Goal: Ask a question

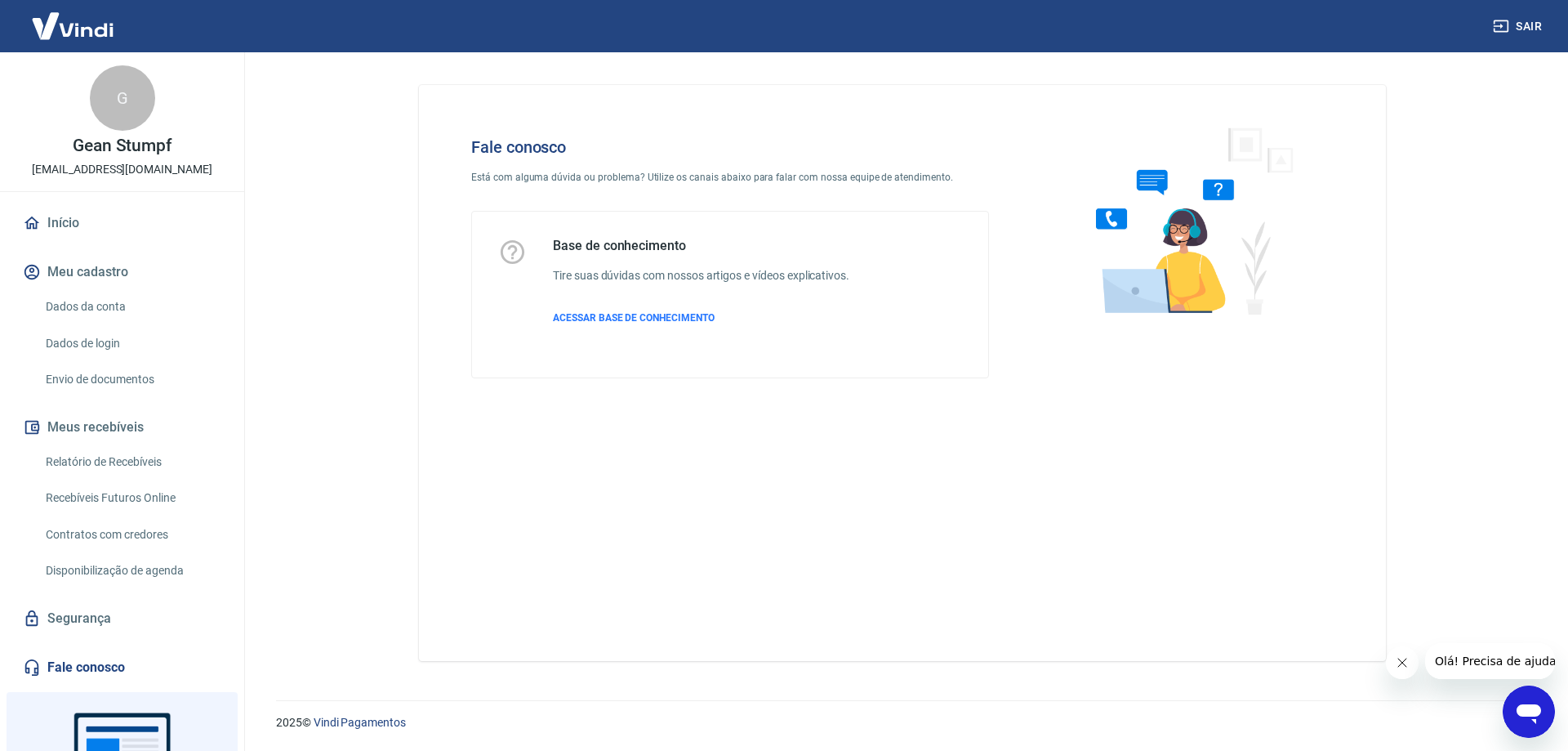
scroll to position [132, 0]
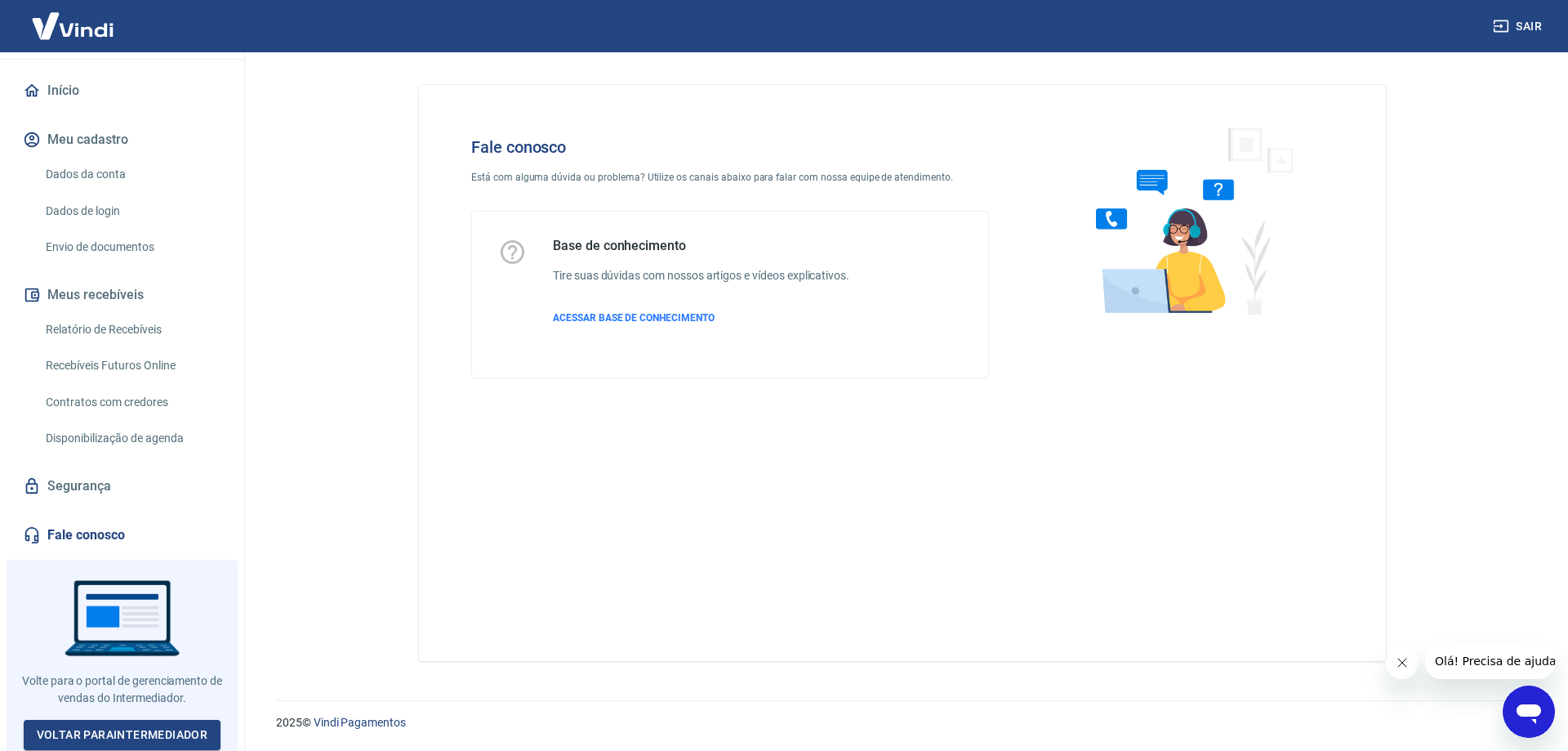
click at [103, 529] on link "Fale conosco" at bounding box center [122, 534] width 205 height 36
click at [1529, 715] on icon "Abrir janela de mensagens" at bounding box center [1528, 715] width 25 height 20
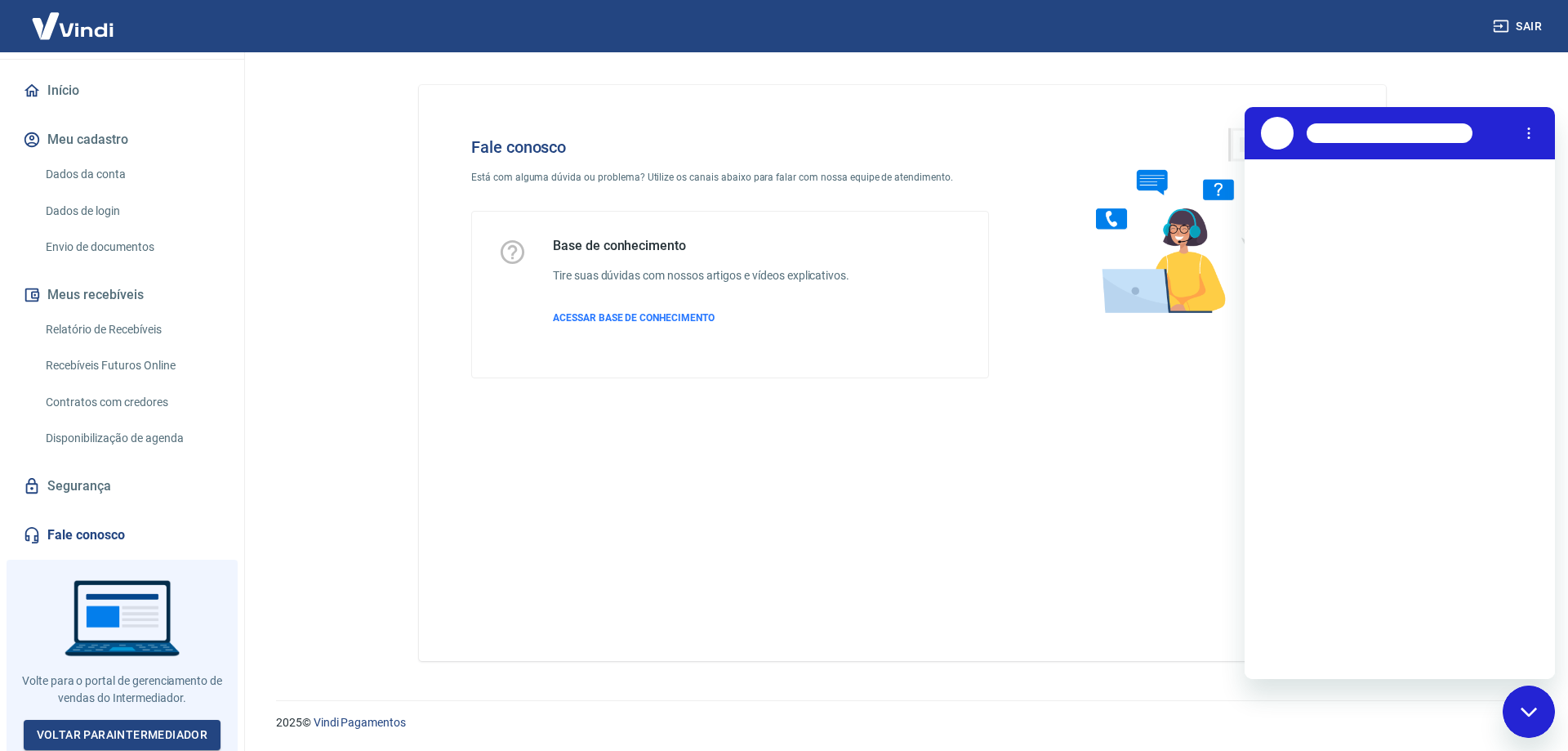
scroll to position [0, 0]
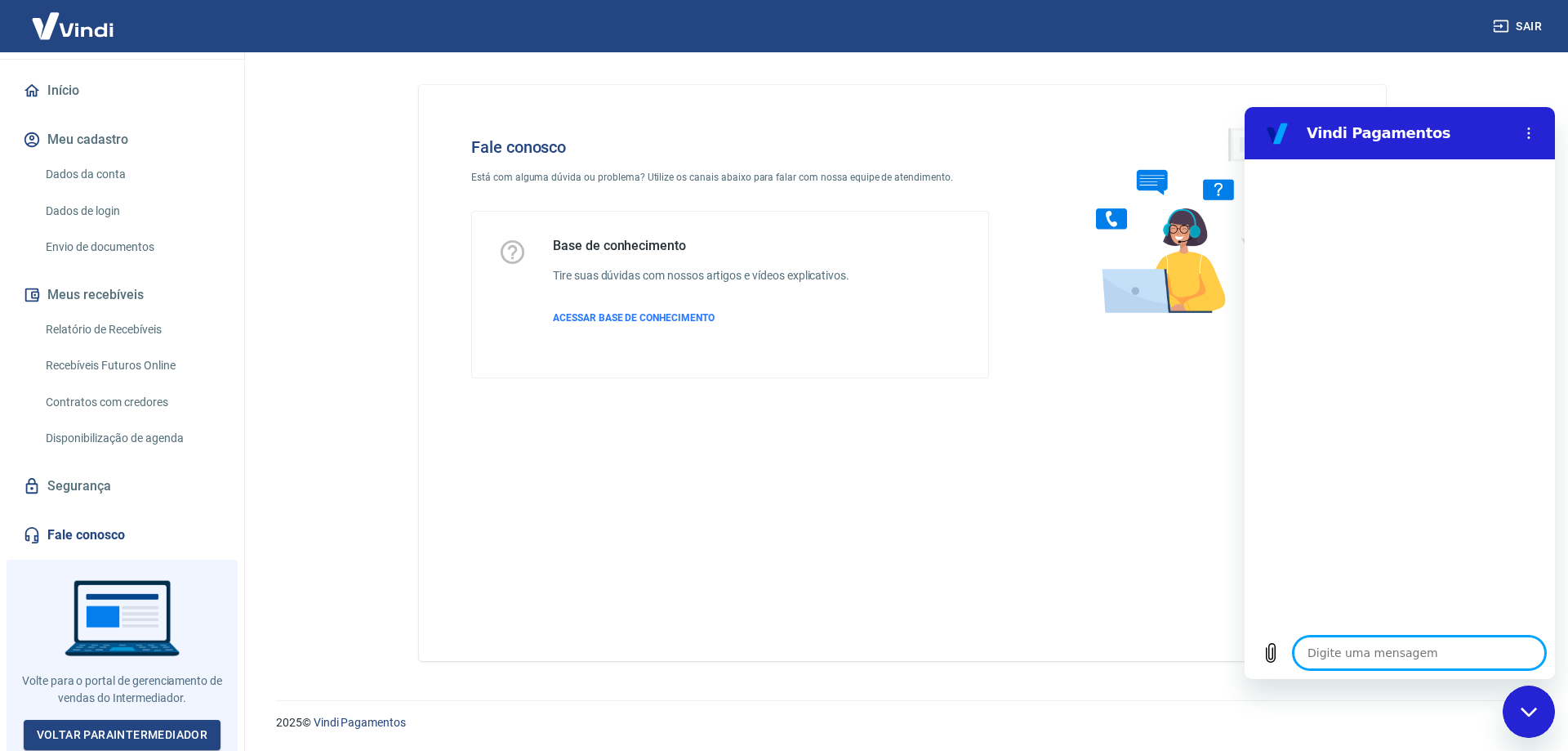
click at [1343, 665] on textarea at bounding box center [1419, 653] width 251 height 33
type textarea "B"
type textarea "x"
type textarea "Bo"
type textarea "x"
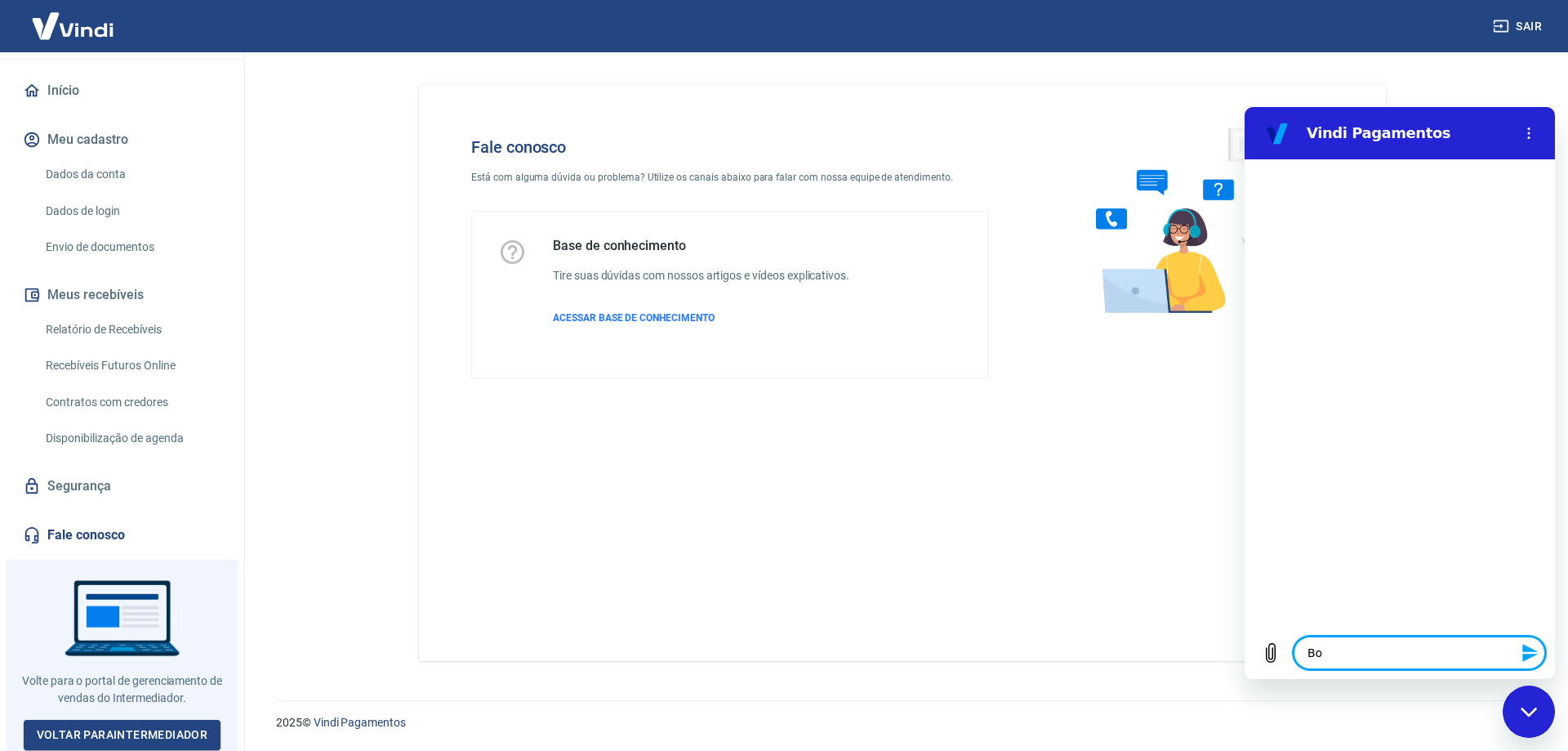
type textarea "Bom"
type textarea "x"
type textarea "Bom"
type textarea "x"
type textarea "Bom d"
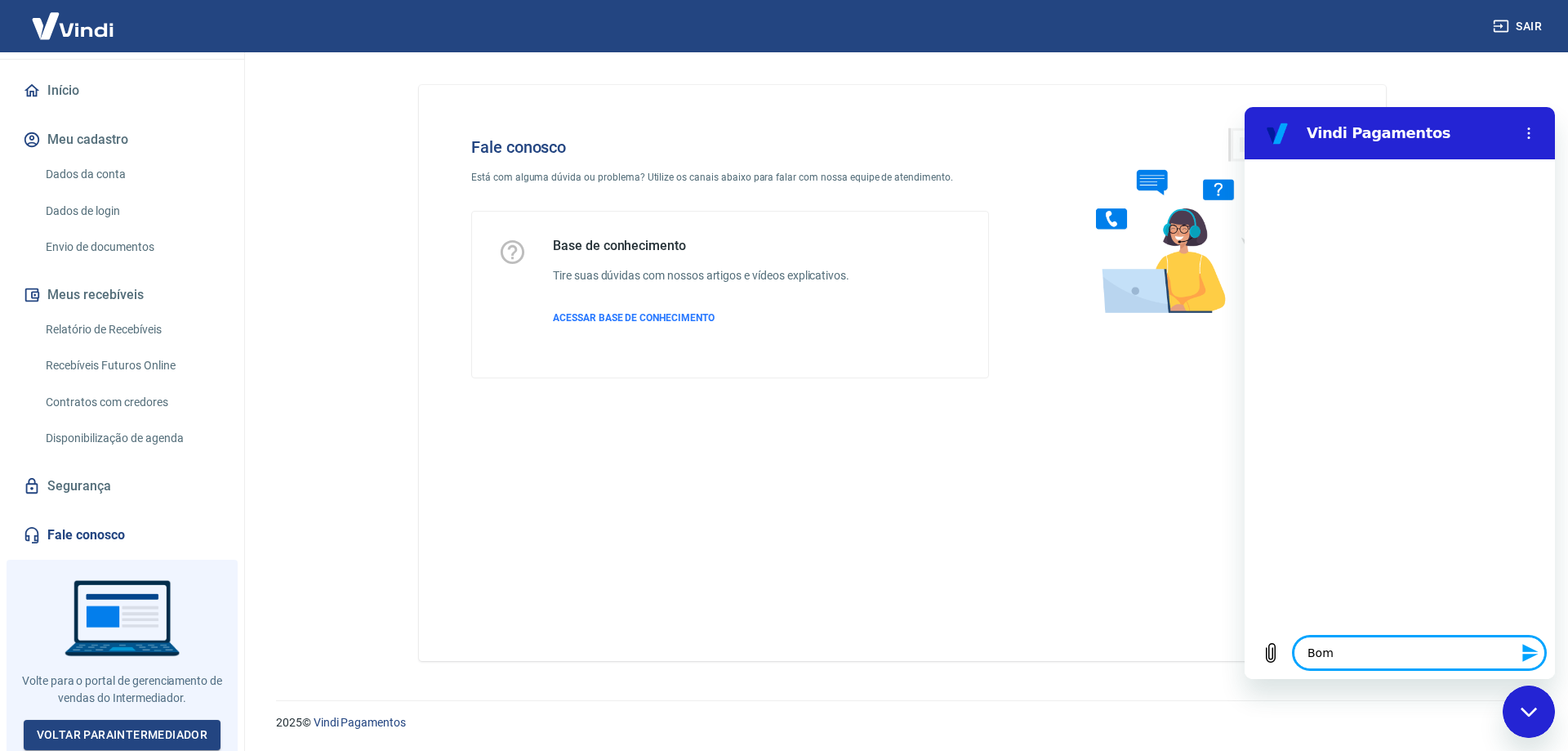
type textarea "x"
type textarea "Bom di"
type textarea "x"
type textarea "Bom dia"
type textarea "x"
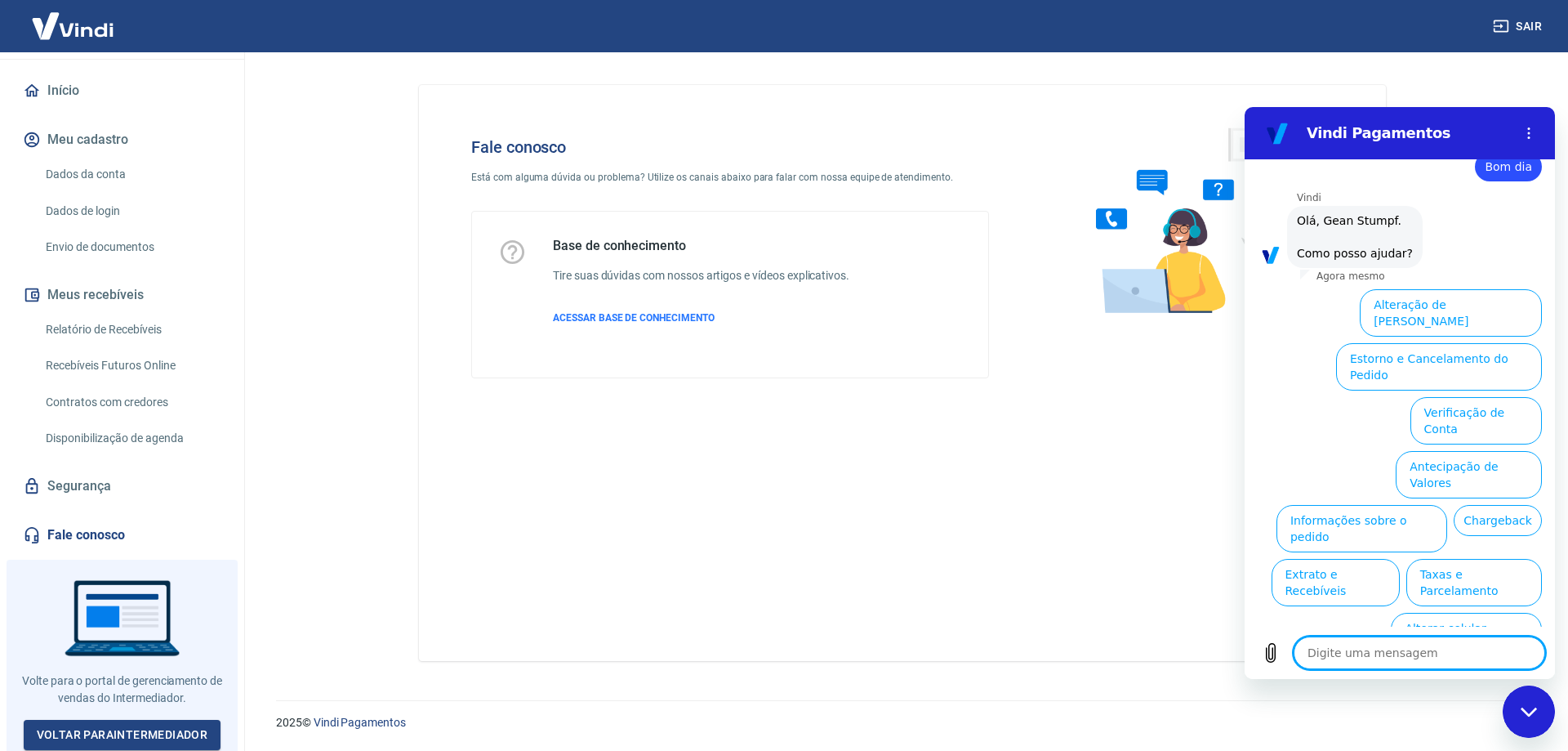
scroll to position [38, 0]
click at [1445, 507] on button "Informações sobre o pedido" at bounding box center [1361, 530] width 170 height 47
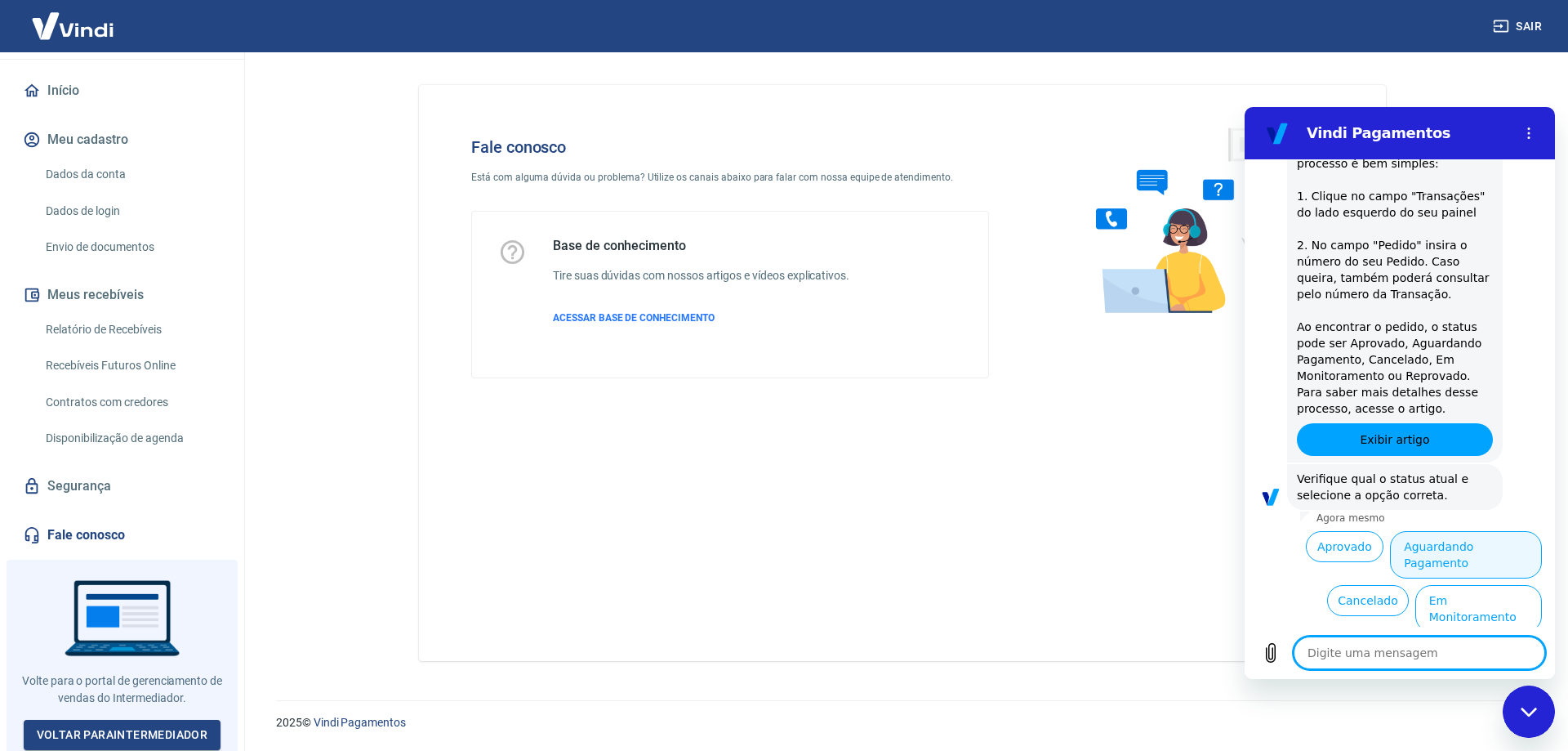
scroll to position [319, 0]
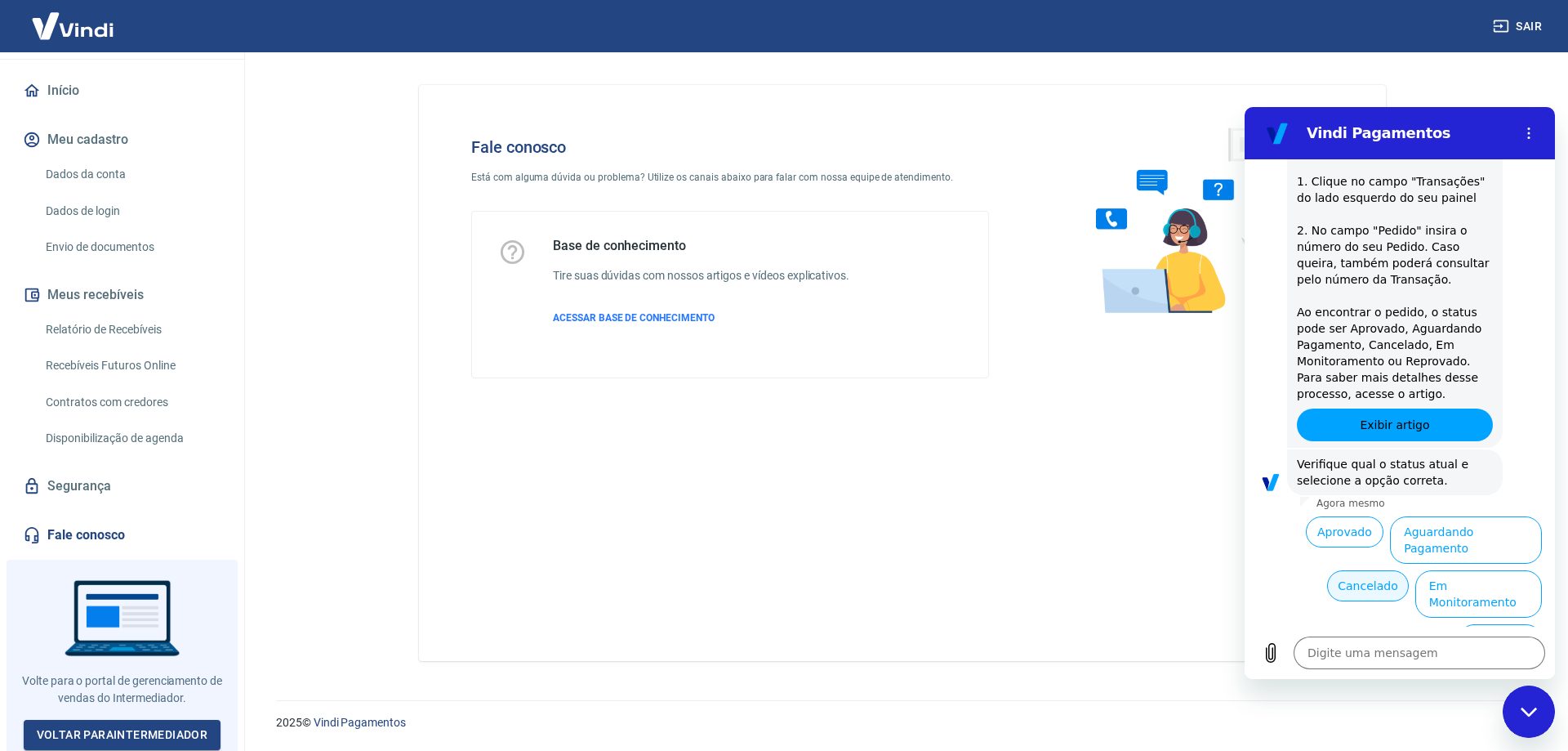
click at [1373, 571] on button "Cancelado" at bounding box center [1367, 586] width 81 height 31
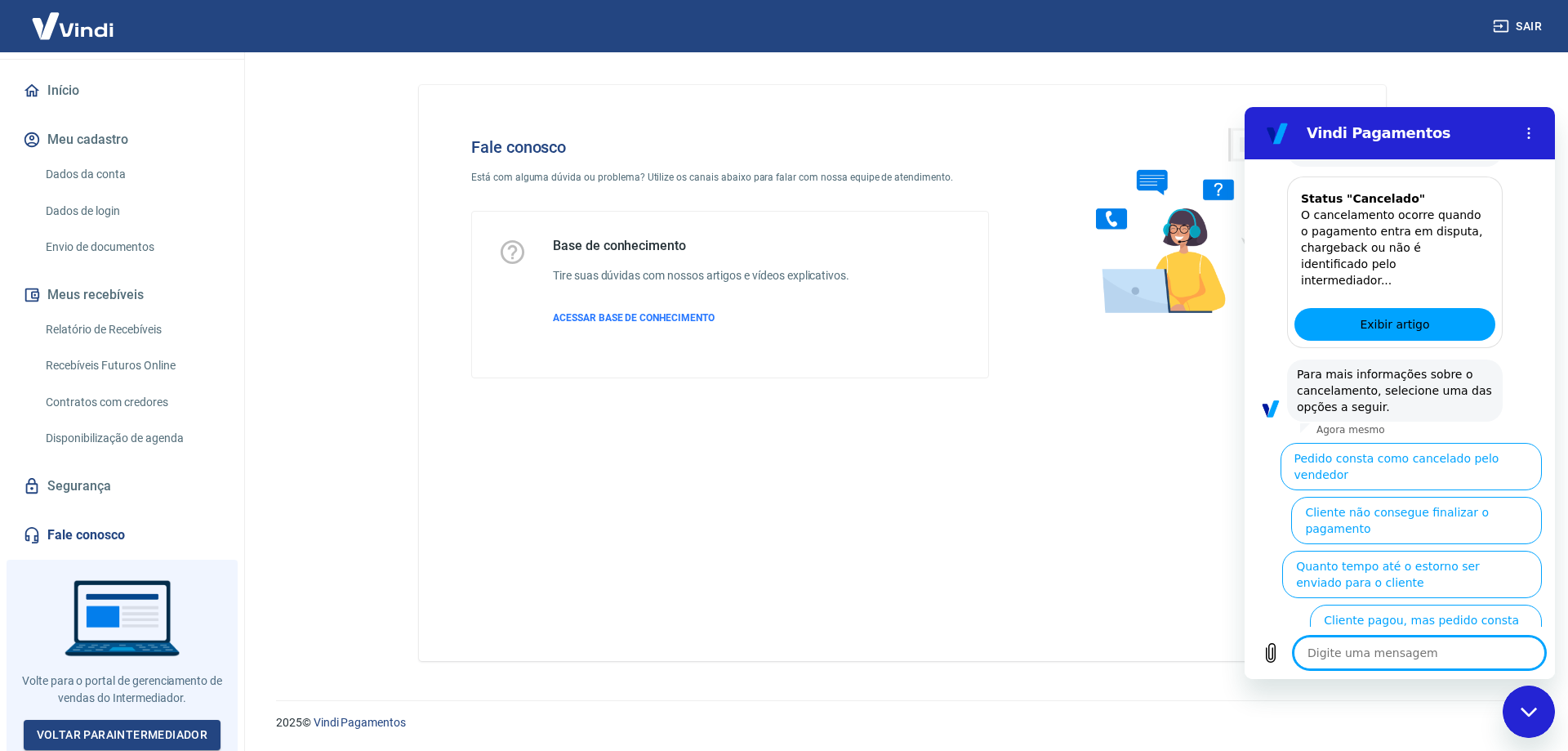
scroll to position [1069, 0]
click at [1458, 602] on button "Cliente pagou, mas pedido consta como 'cancelado'" at bounding box center [1426, 626] width 232 height 47
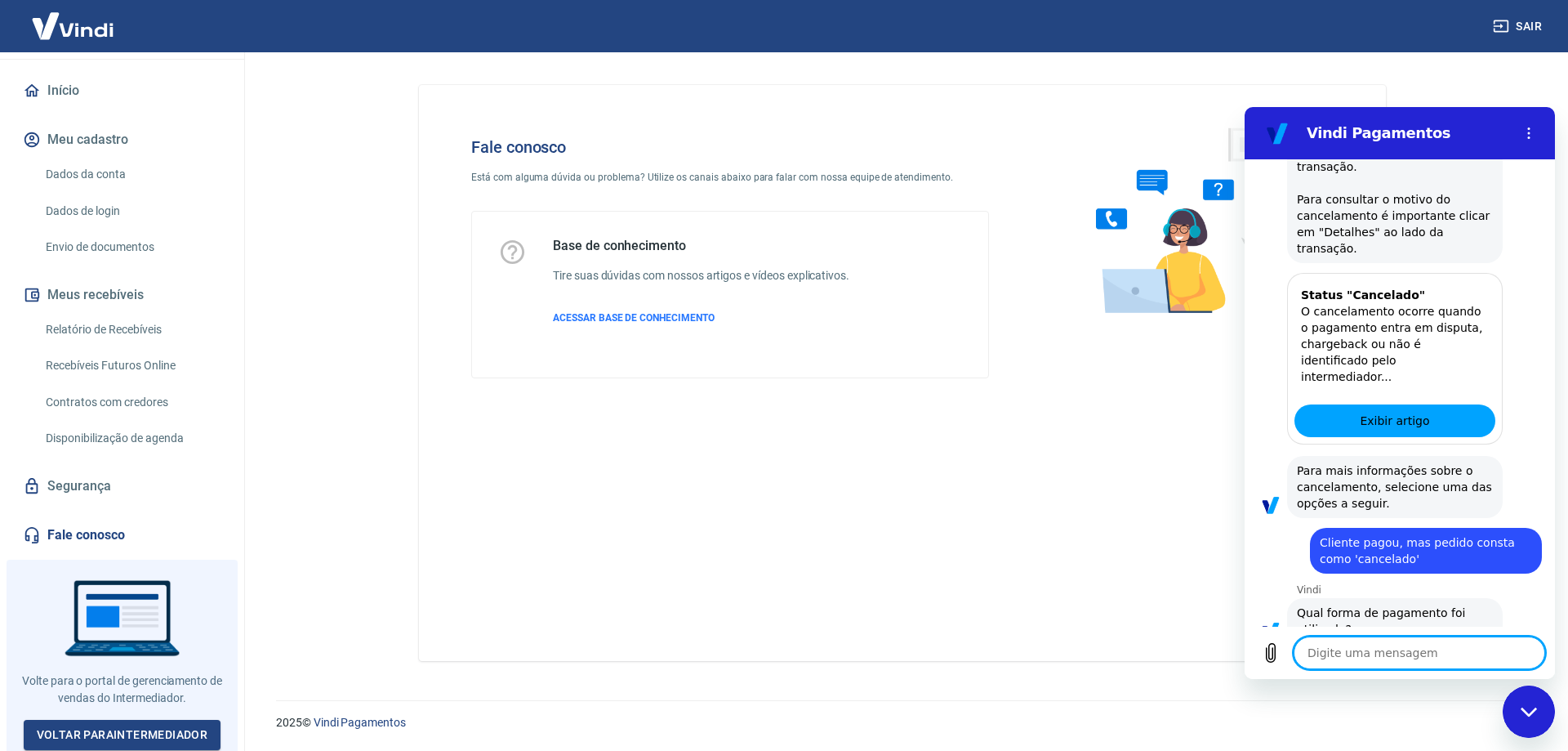
scroll to position [1087, 0]
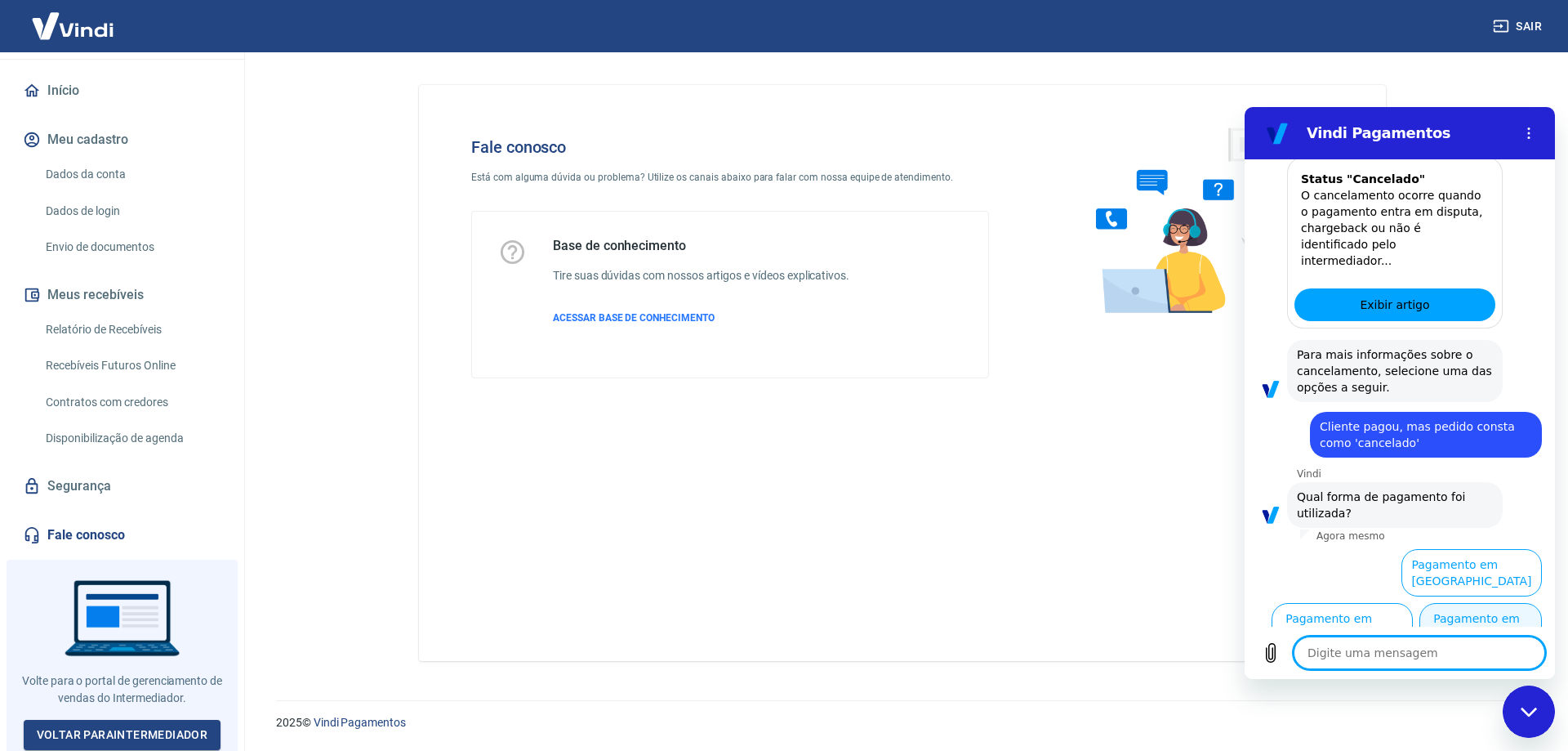
click at [1490, 602] on button "Pagamento em Pix" at bounding box center [1481, 626] width 122 height 47
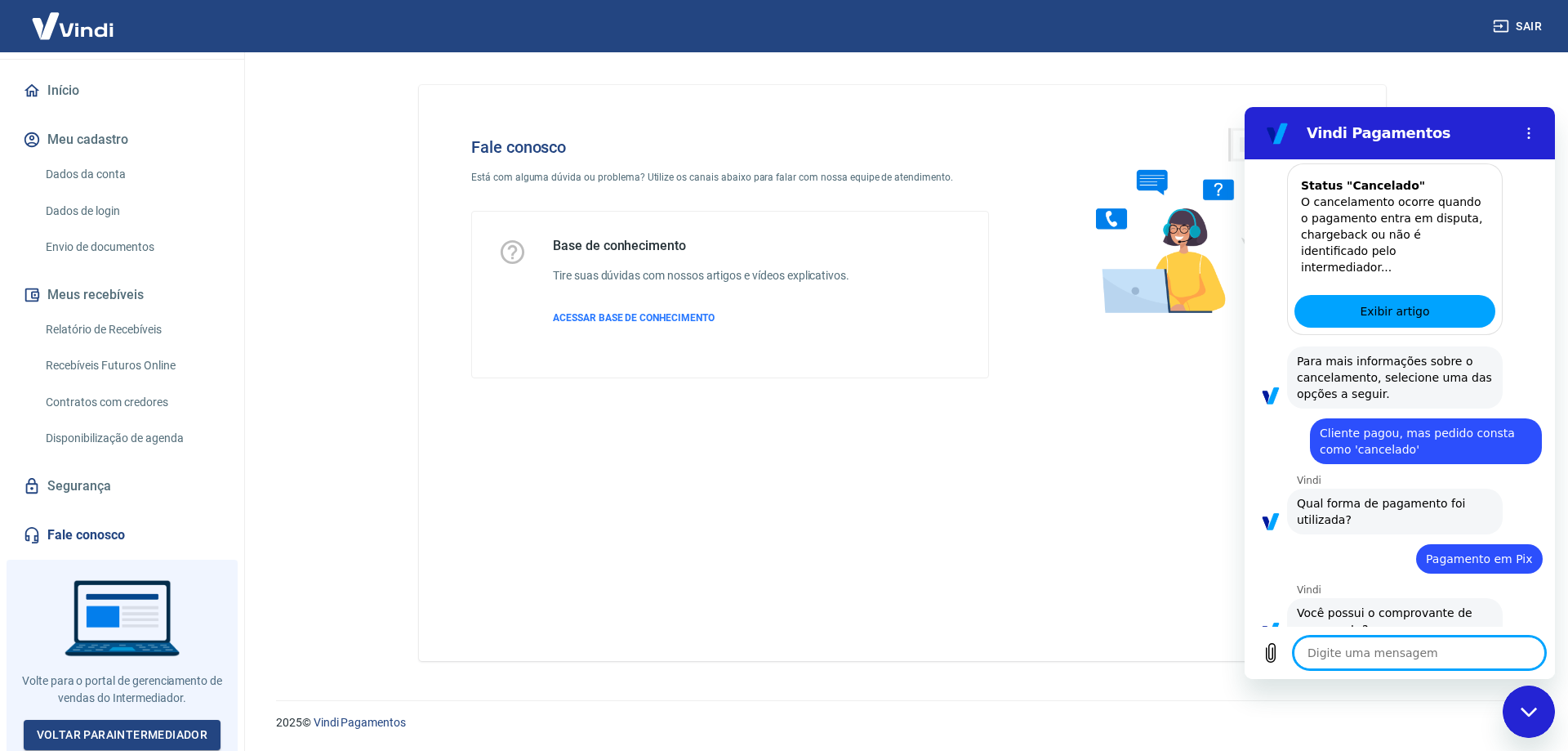
scroll to position [1122, 0]
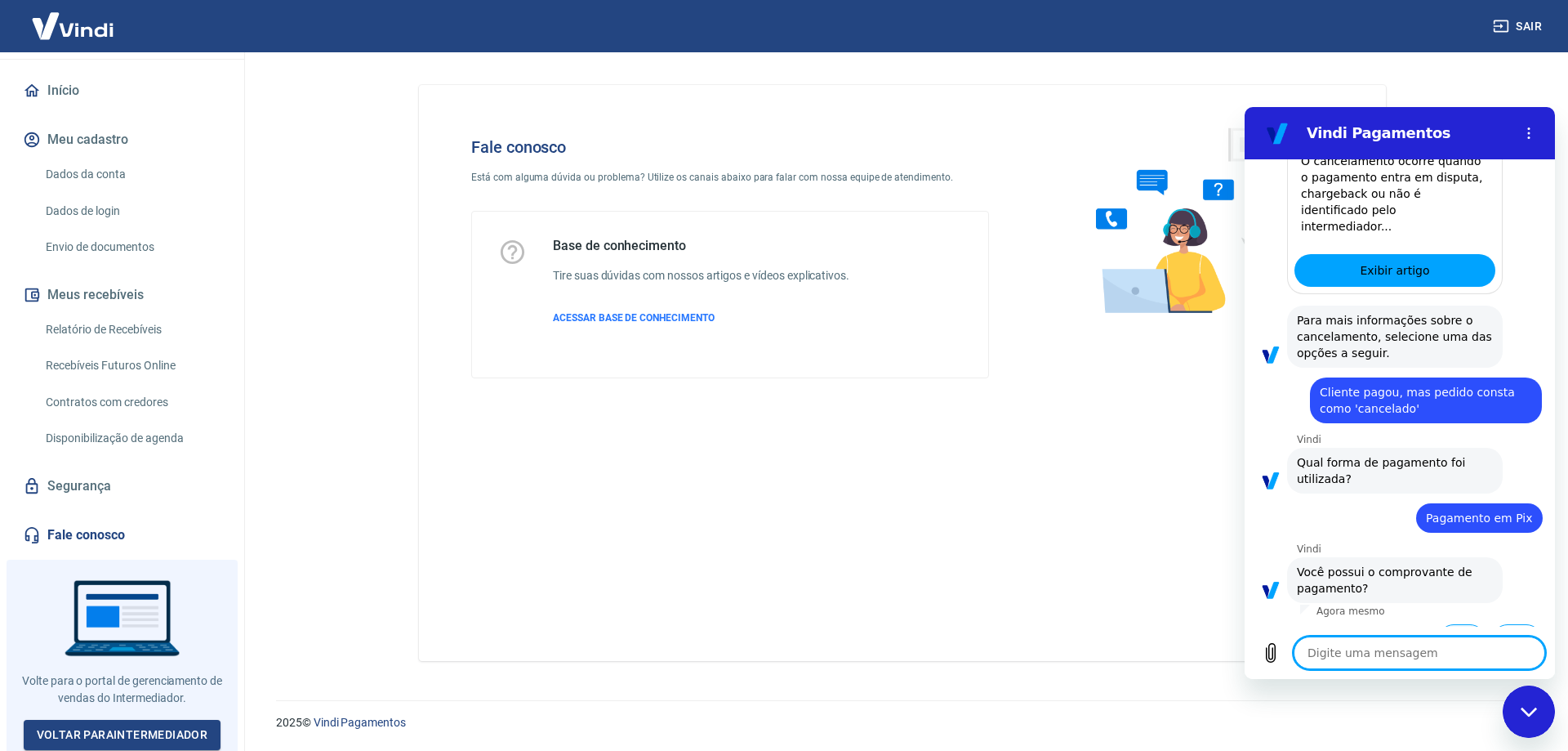
click at [1452, 624] on button "Sim" at bounding box center [1461, 640] width 47 height 31
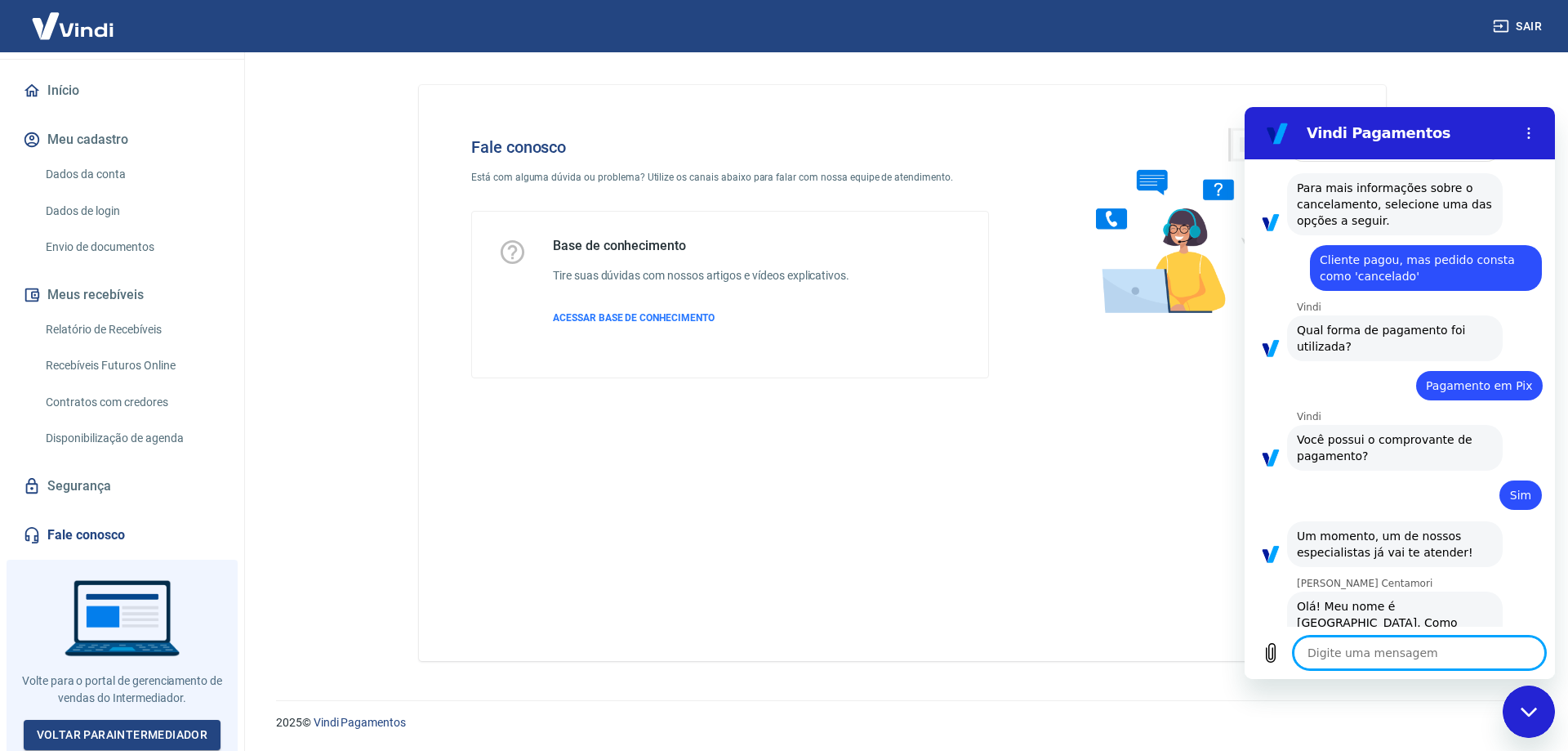
scroll to position [1250, 0]
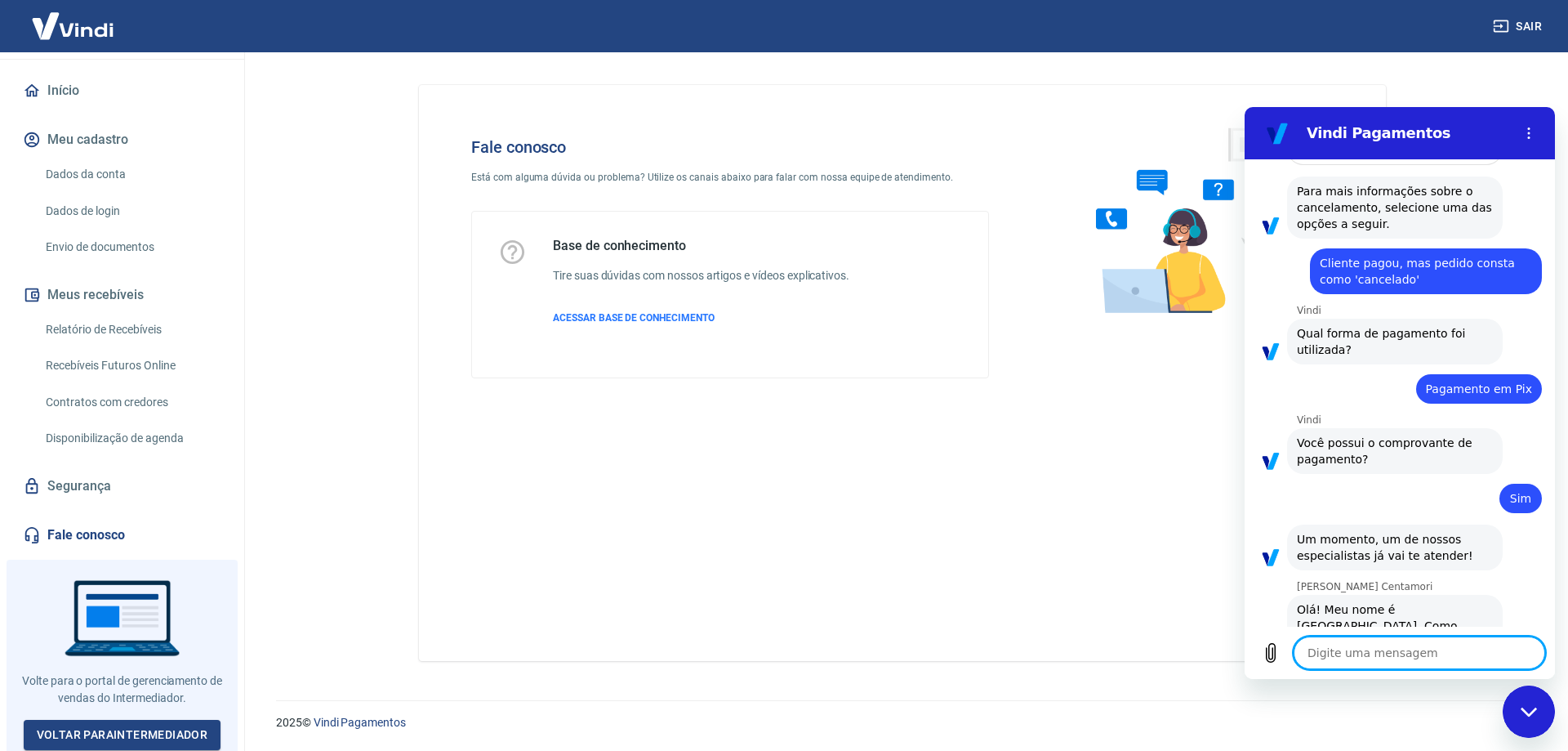
type textarea "x"
click at [1328, 647] on textarea at bounding box center [1419, 653] width 251 height 33
type textarea "O"
type textarea "x"
type textarea "Oi"
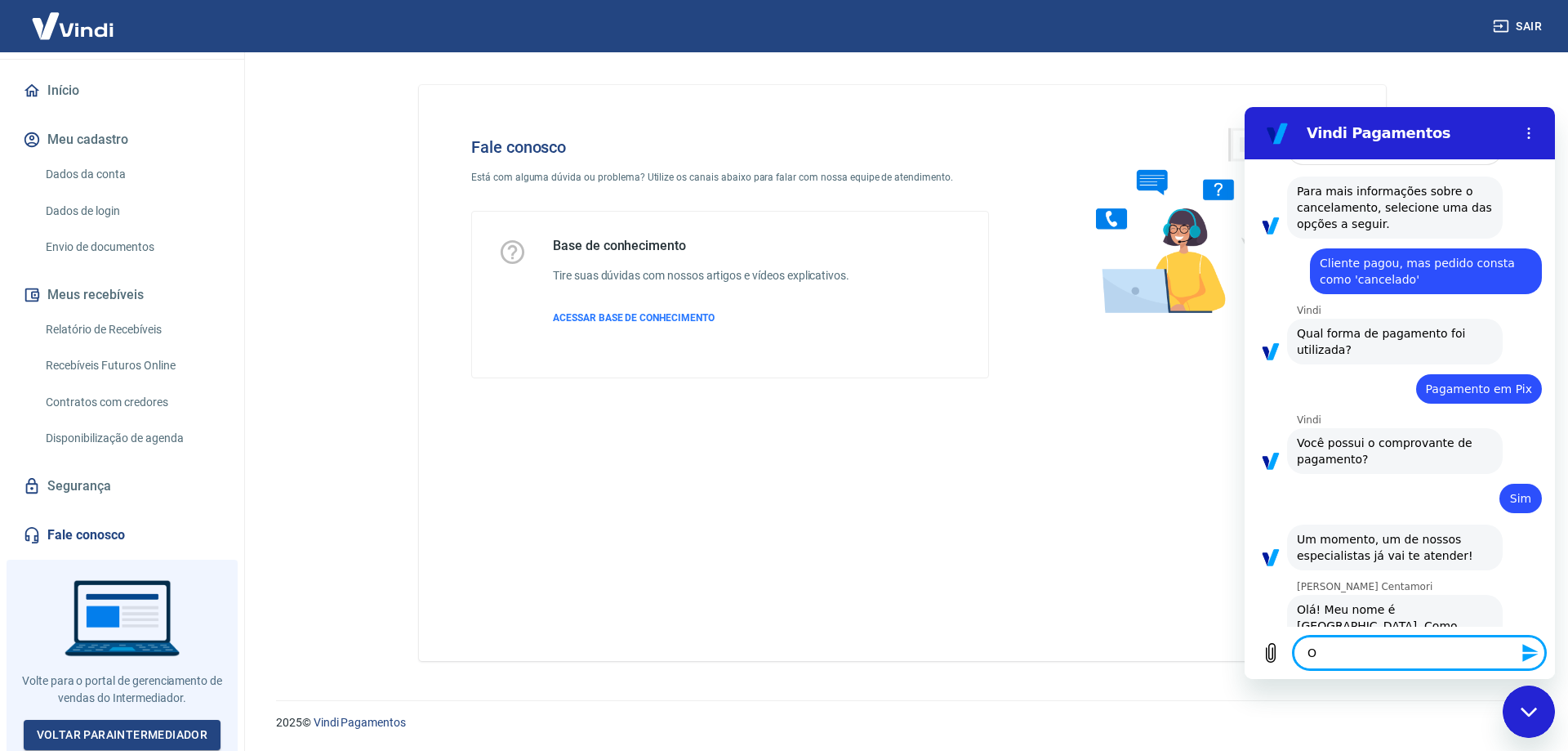
type textarea "x"
type textarea "Oi"
type textarea "x"
type textarea "Oi M"
type textarea "x"
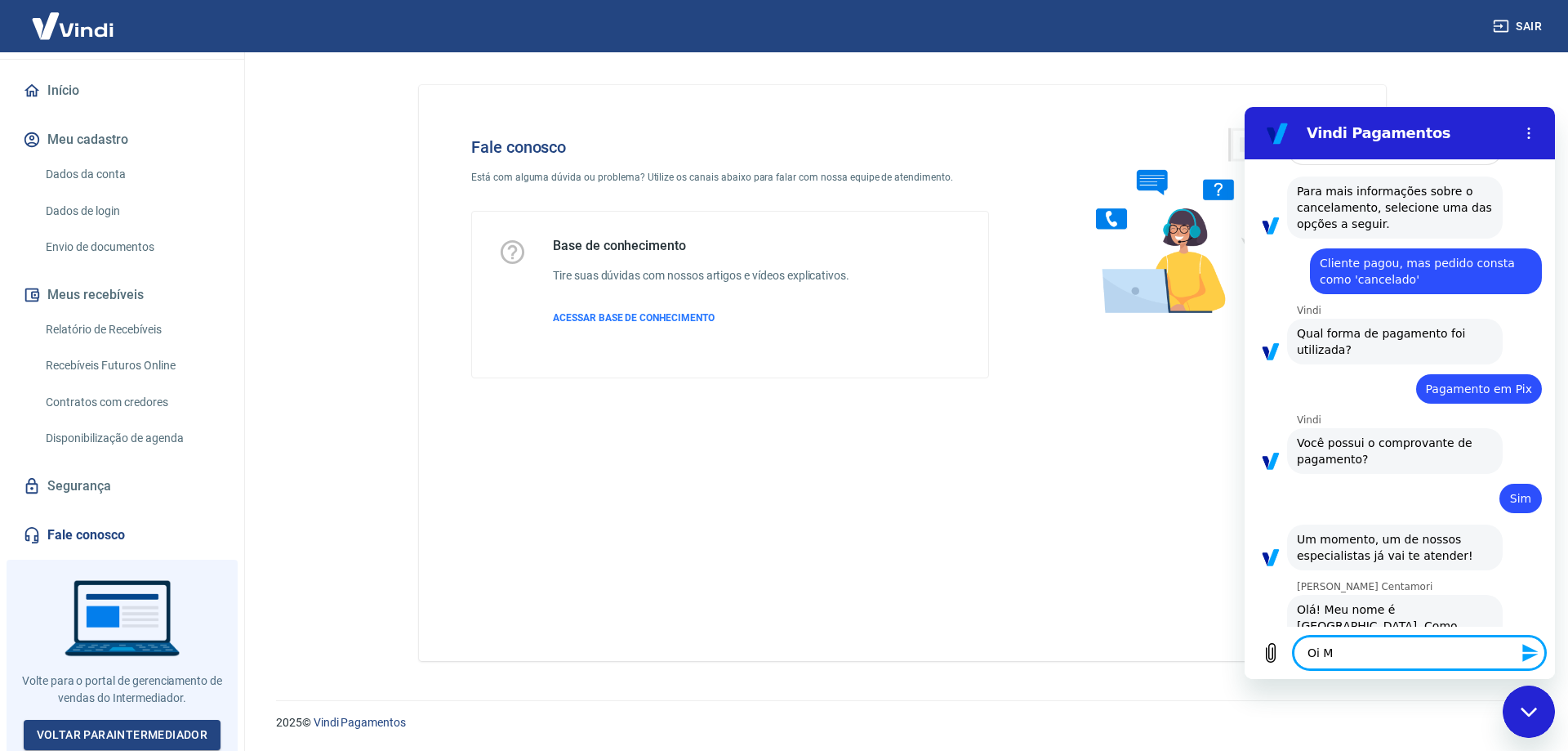
type textarea "Oi Ma"
type textarea "x"
type textarea "Oi Mar"
type textarea "x"
type textarea "Oi Mari"
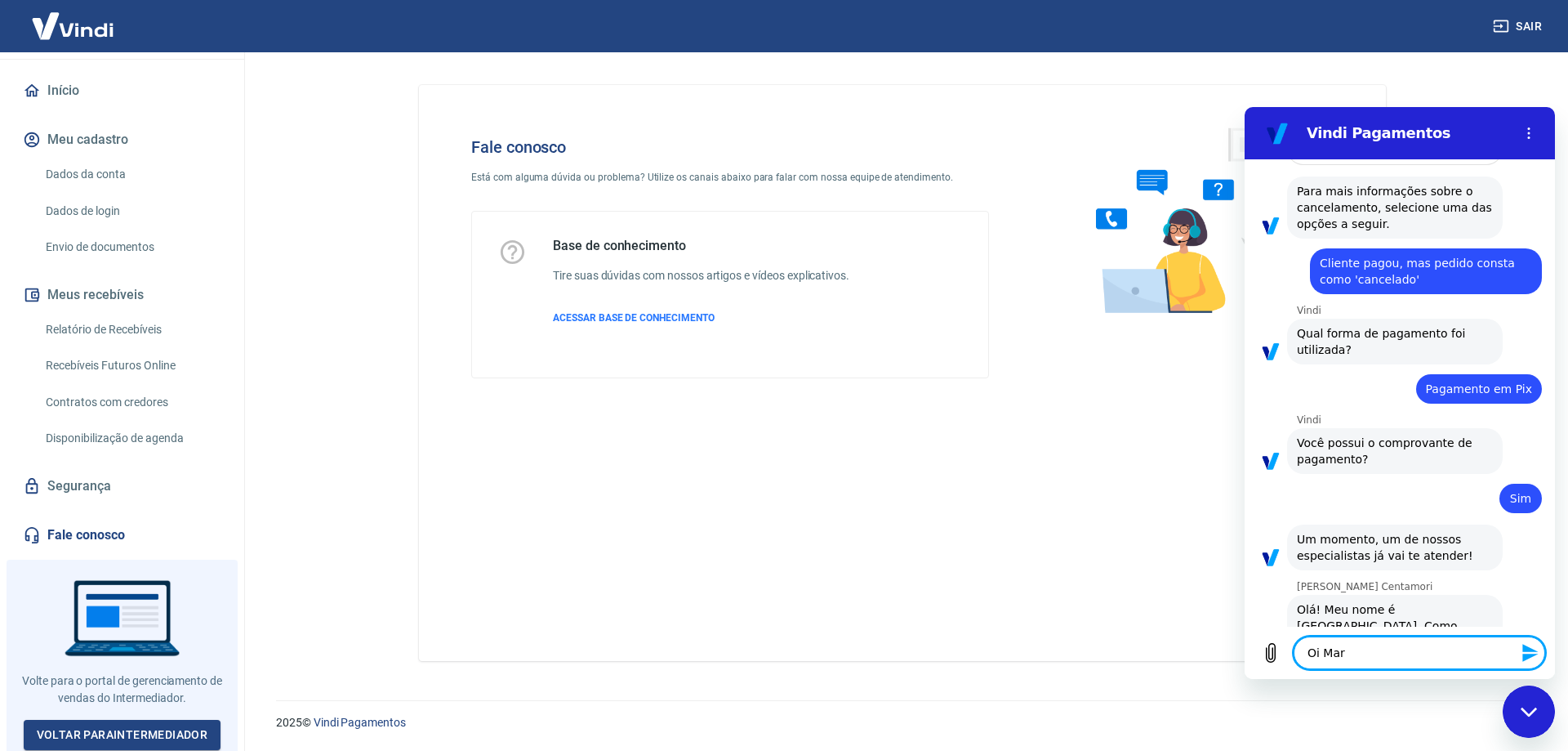
type textarea "x"
type textarea "[PERSON_NAME]"
type textarea "x"
type textarea "[PERSON_NAME]"
type textarea "x"
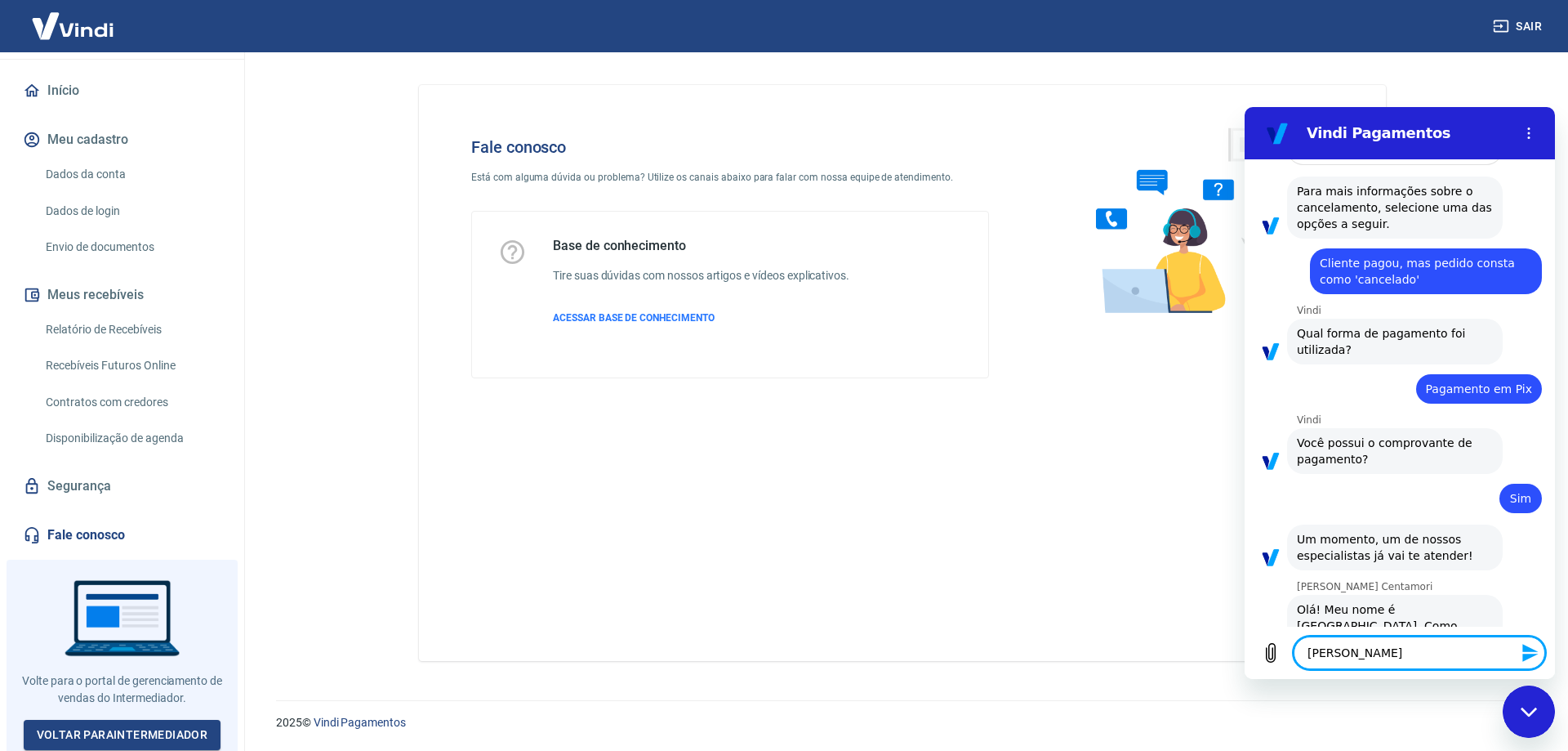
type textarea "Oi Mariana"
type textarea "x"
type textarea "Oi Mariana,"
type textarea "x"
type textarea "Oi Mariana,"
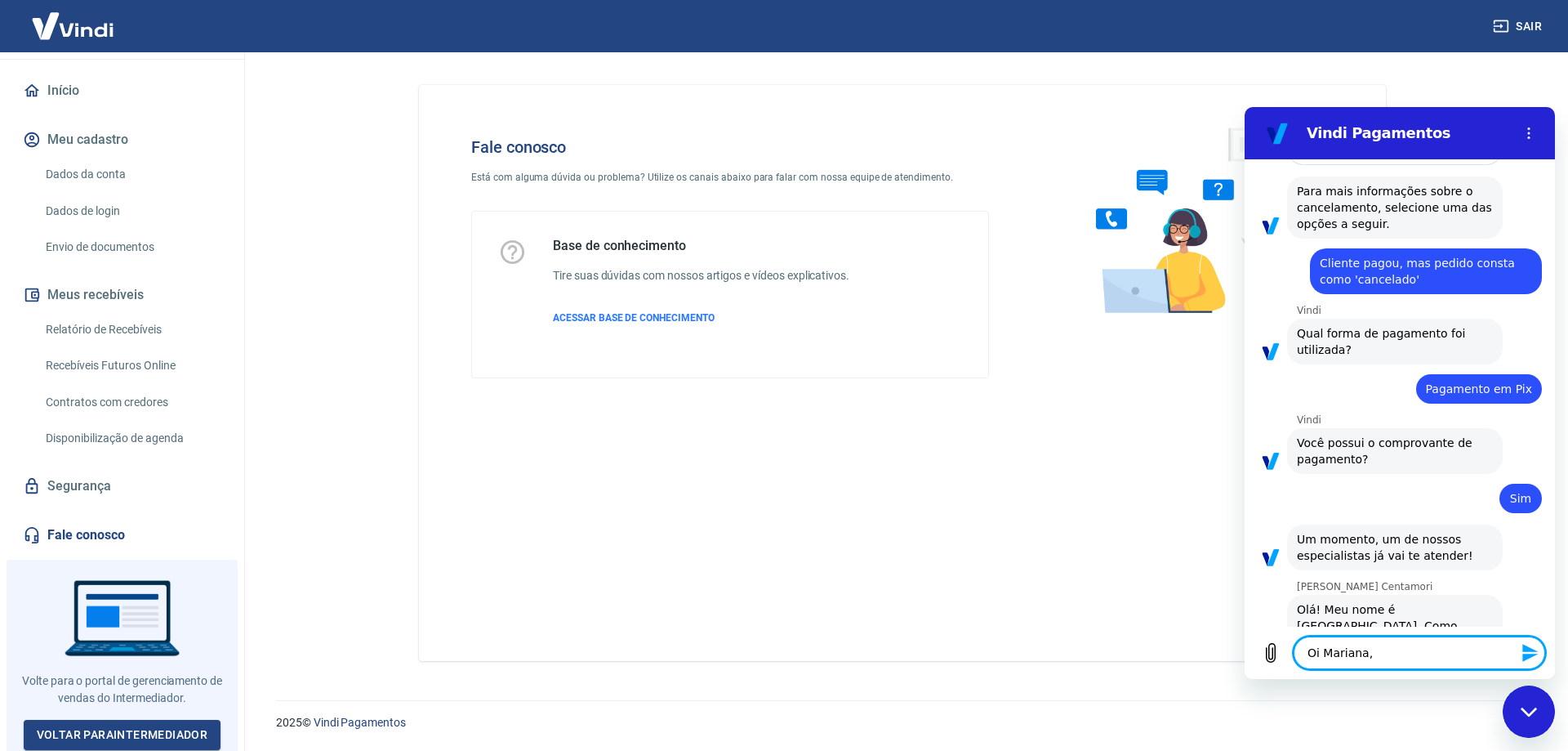
type textarea "x"
type textarea "[PERSON_NAME], b"
type textarea "x"
type textarea "Oi Mariana, bo"
type textarea "x"
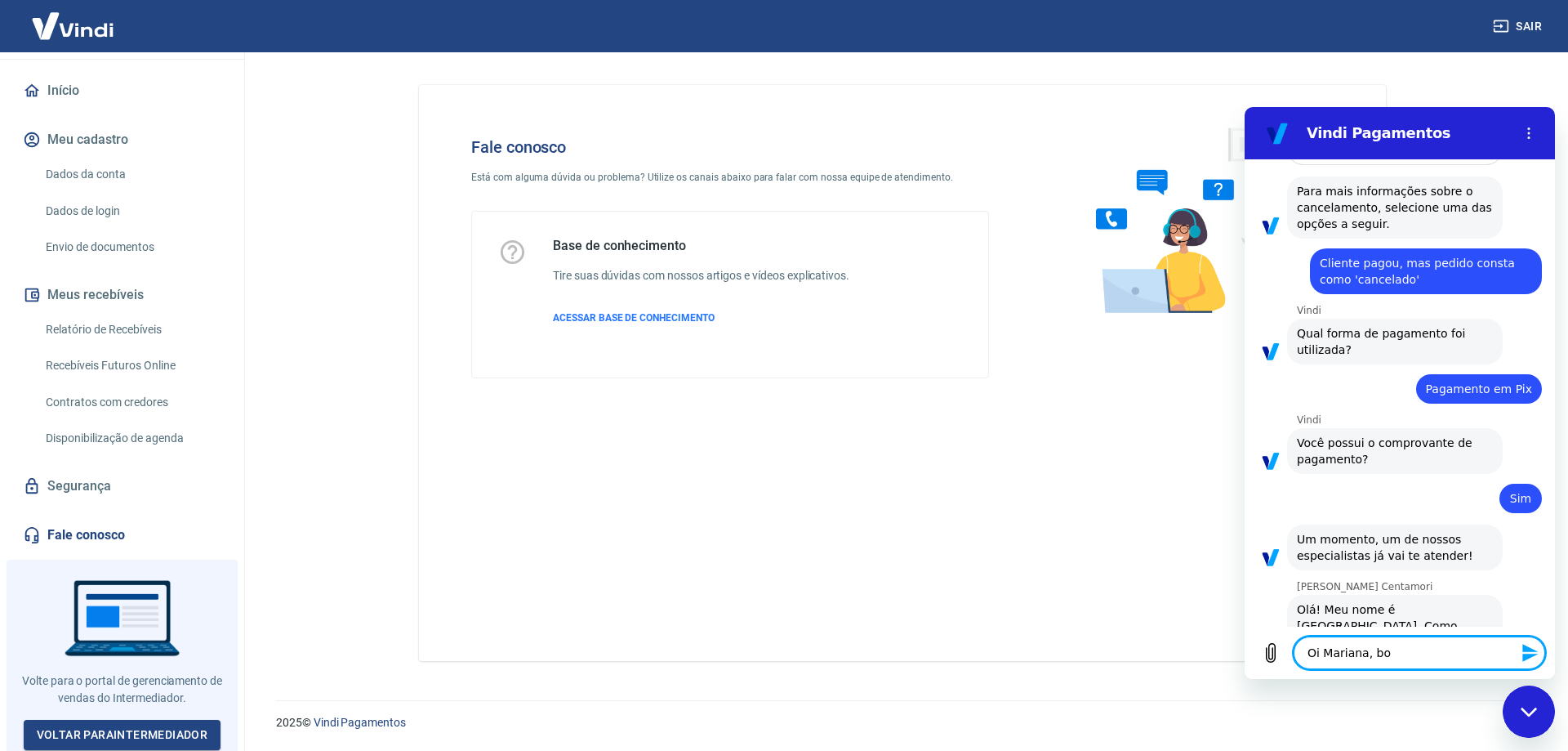
type textarea "[PERSON_NAME], bom"
type textarea "x"
type textarea "[PERSON_NAME], bom"
type textarea "x"
type textarea "Oi Mariana, bom d"
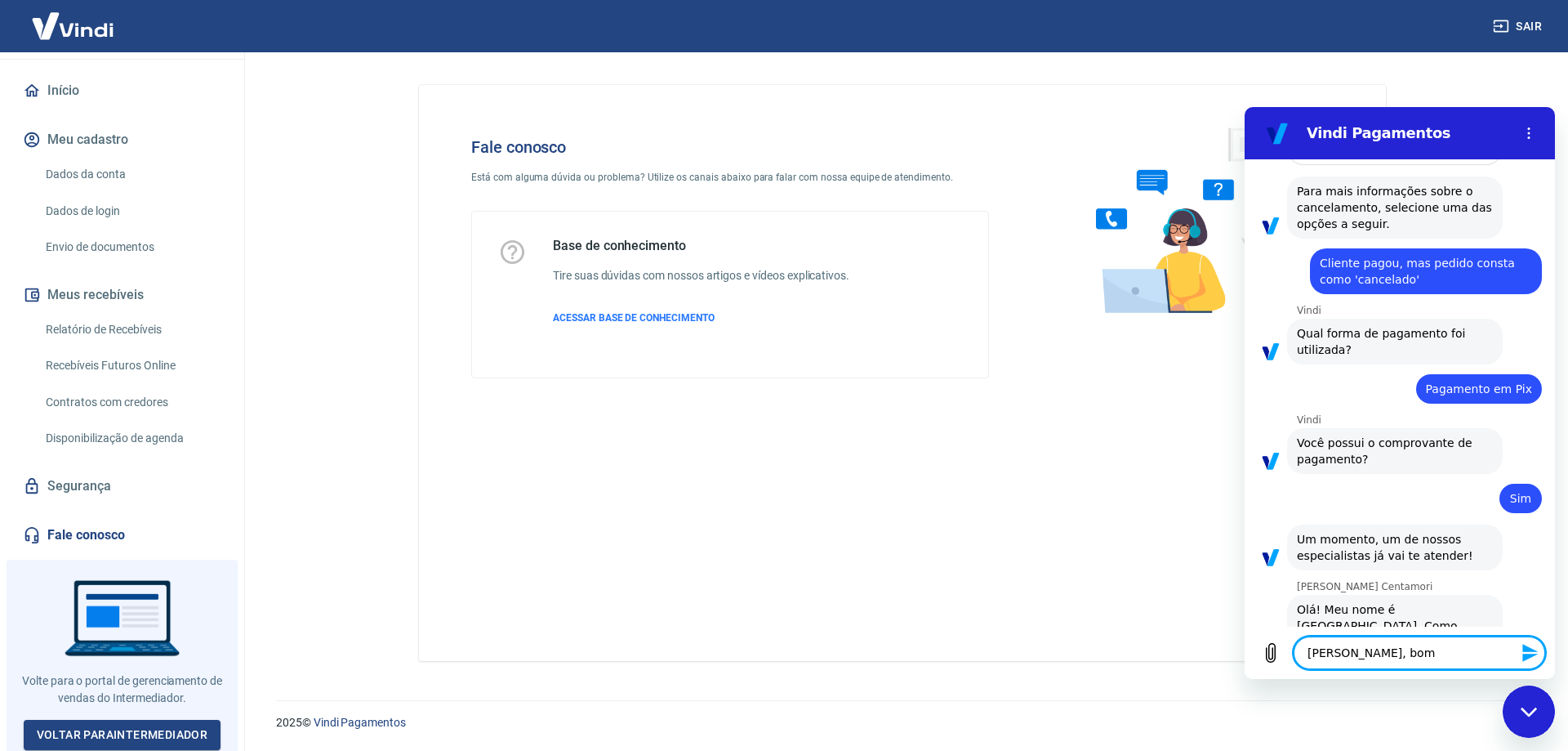
type textarea "x"
type textarea "Oi Mariana, bom di"
type textarea "x"
type textarea "[PERSON_NAME], bom dia"
type textarea "x"
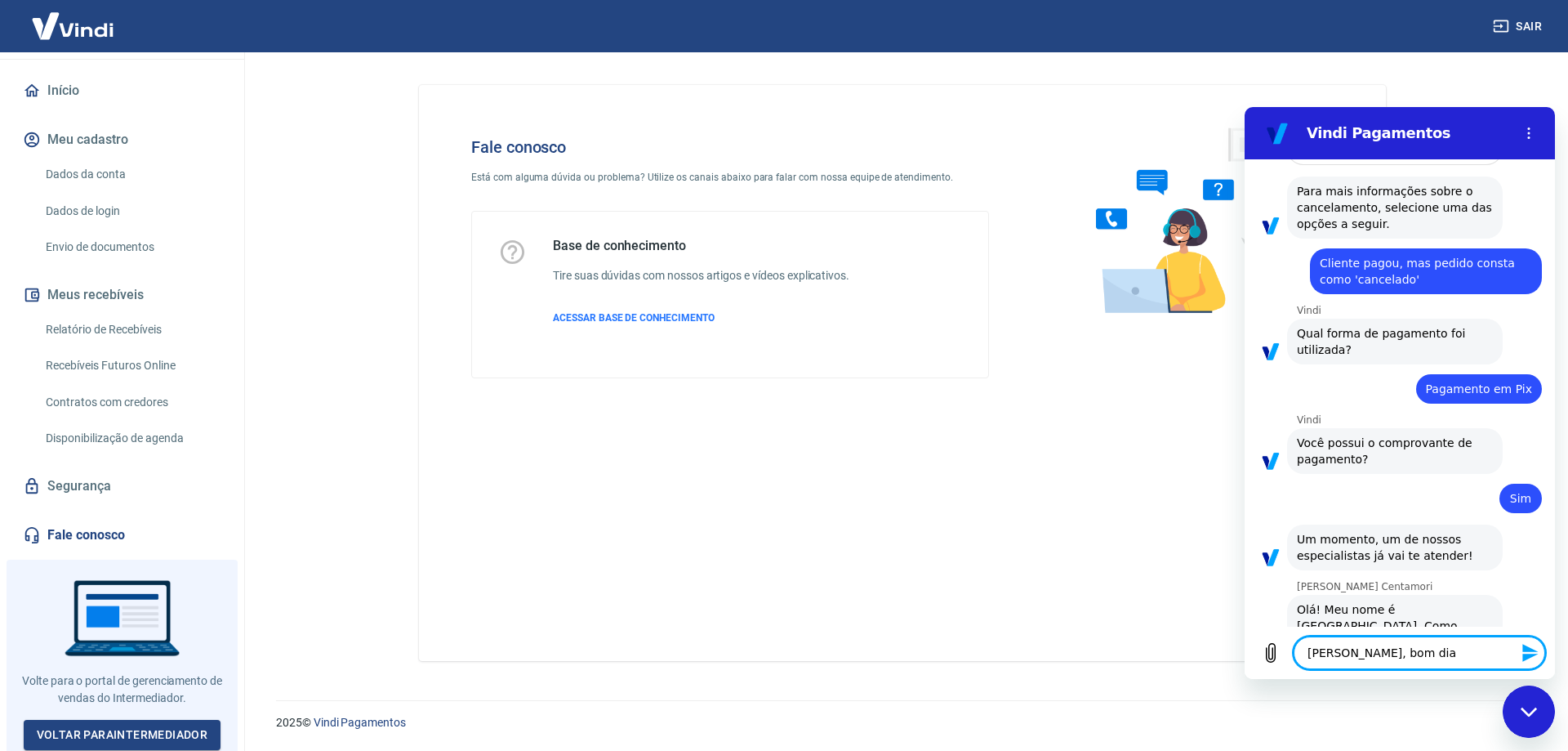
type textarea "Oi Mariana, bom dia!"
type textarea "x"
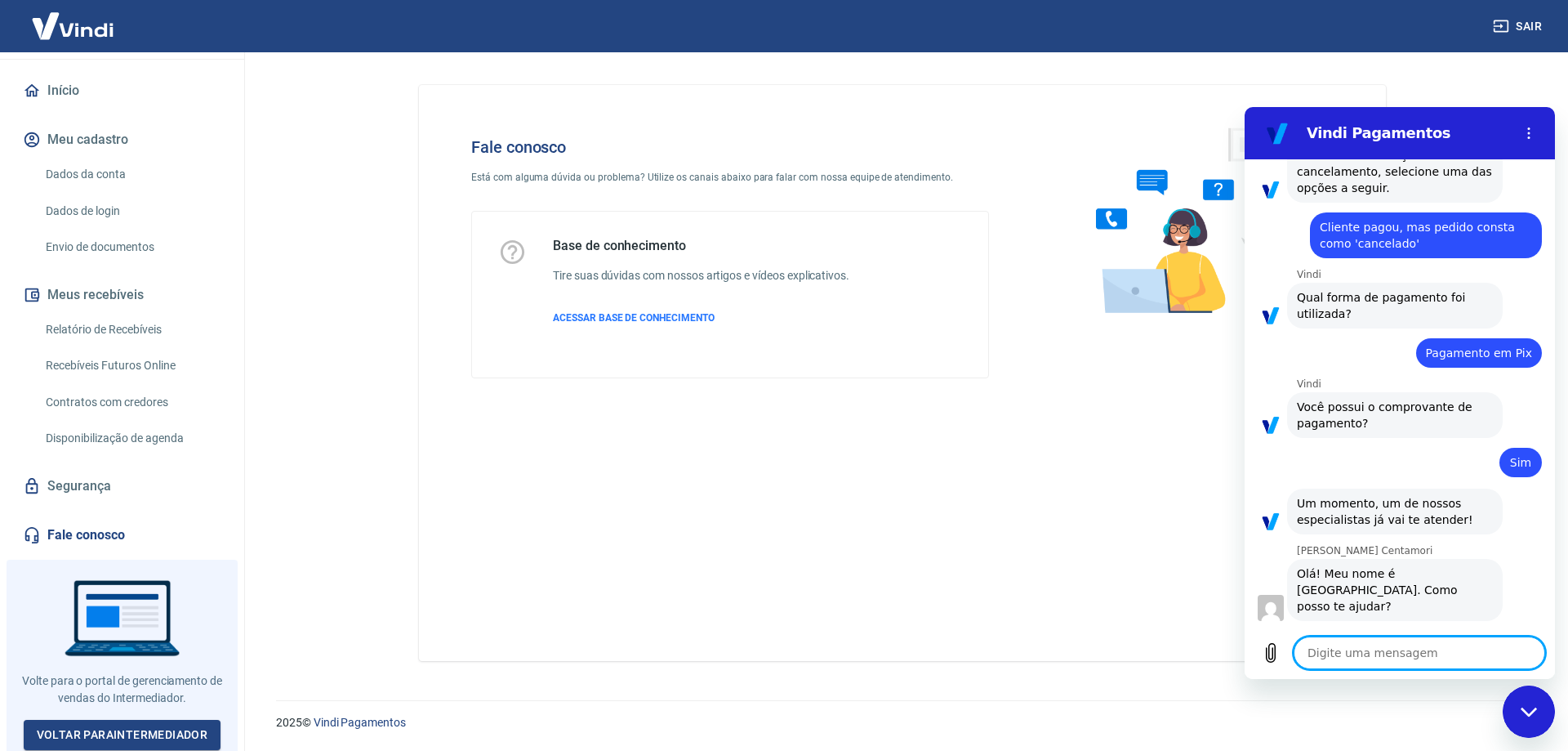
scroll to position [1290, 0]
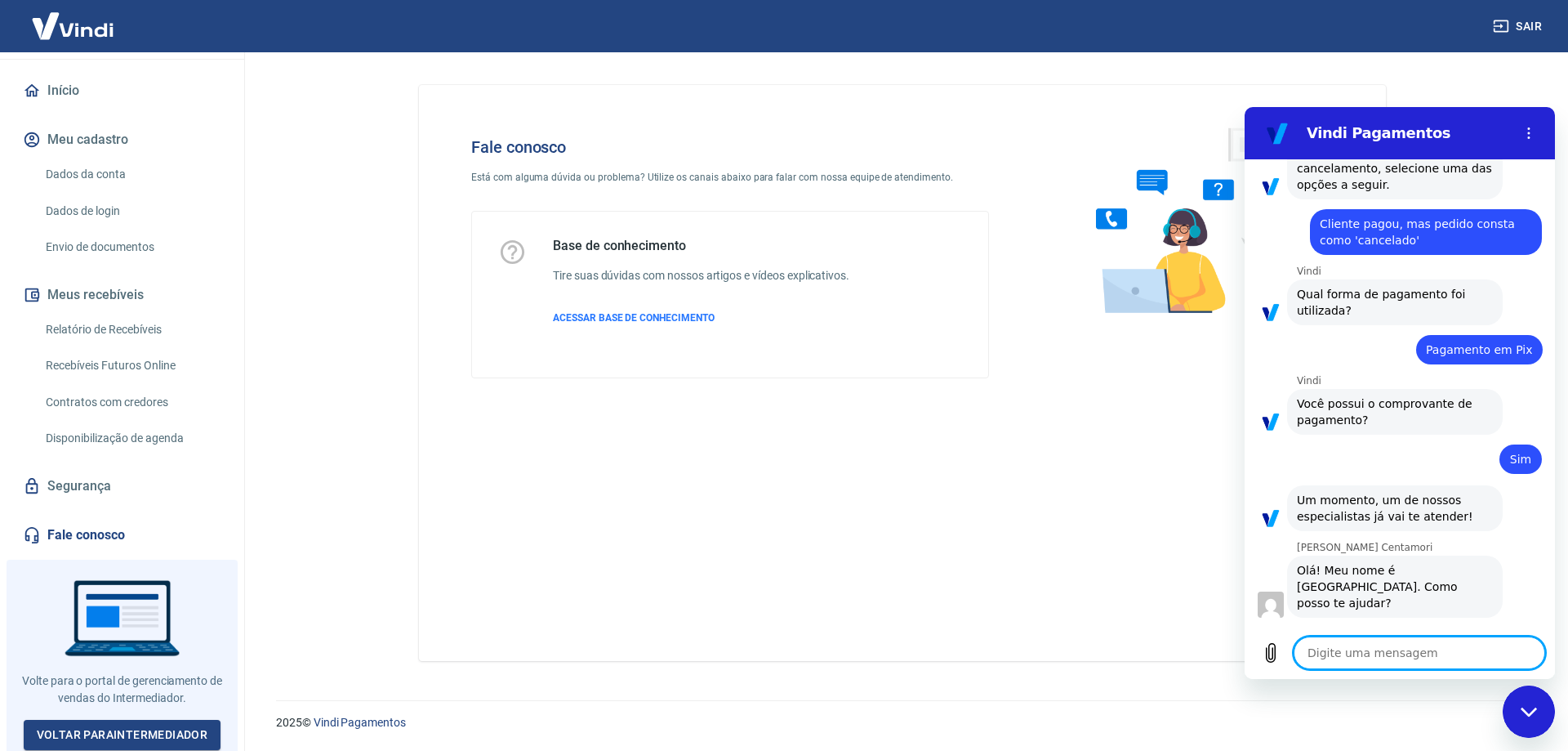
type textarea "x"
type textarea "E"
type textarea "x"
type textarea "Eu"
type textarea "x"
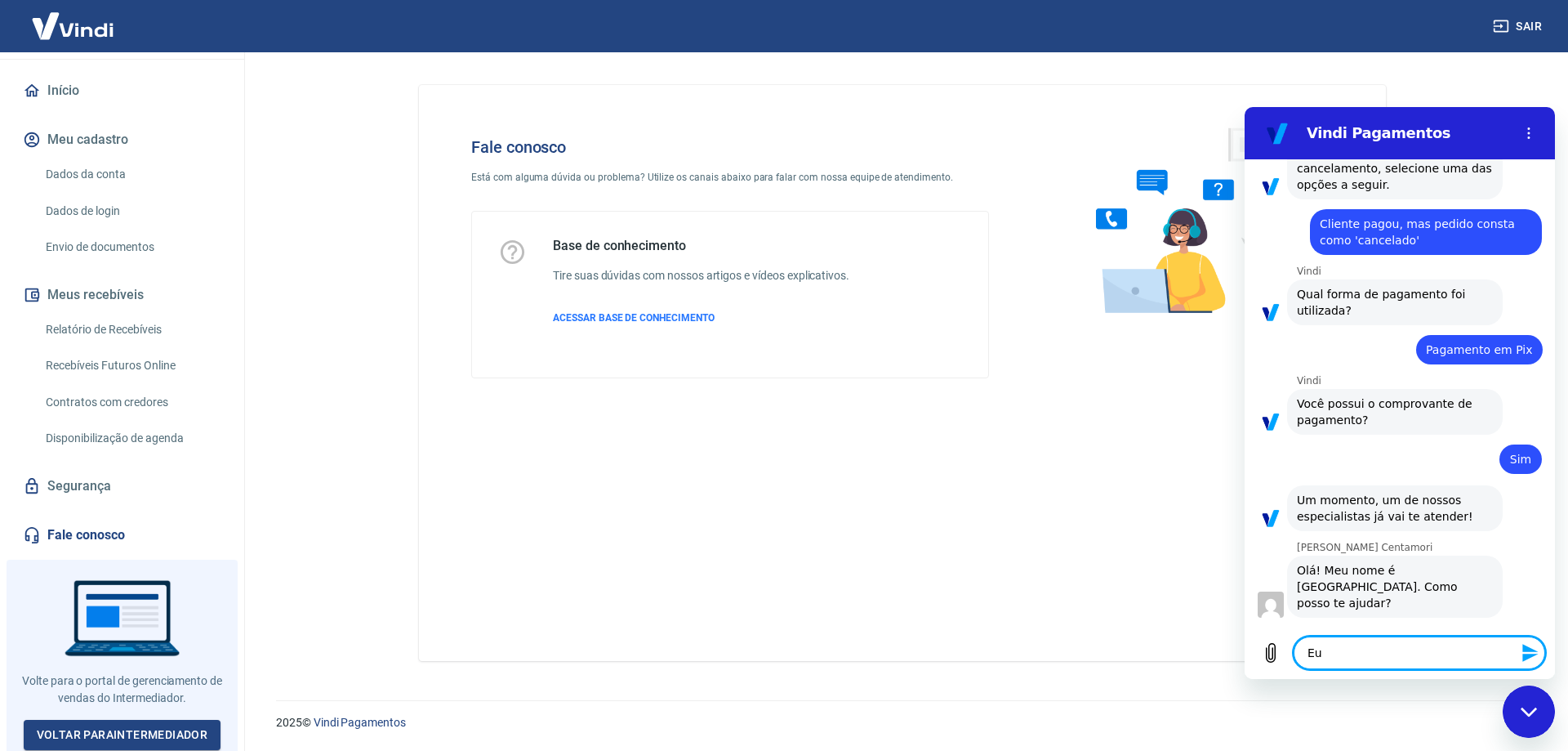
type textarea "Eu"
type textarea "x"
type textarea "Eu a"
type textarea "x"
type textarea "Eu ab"
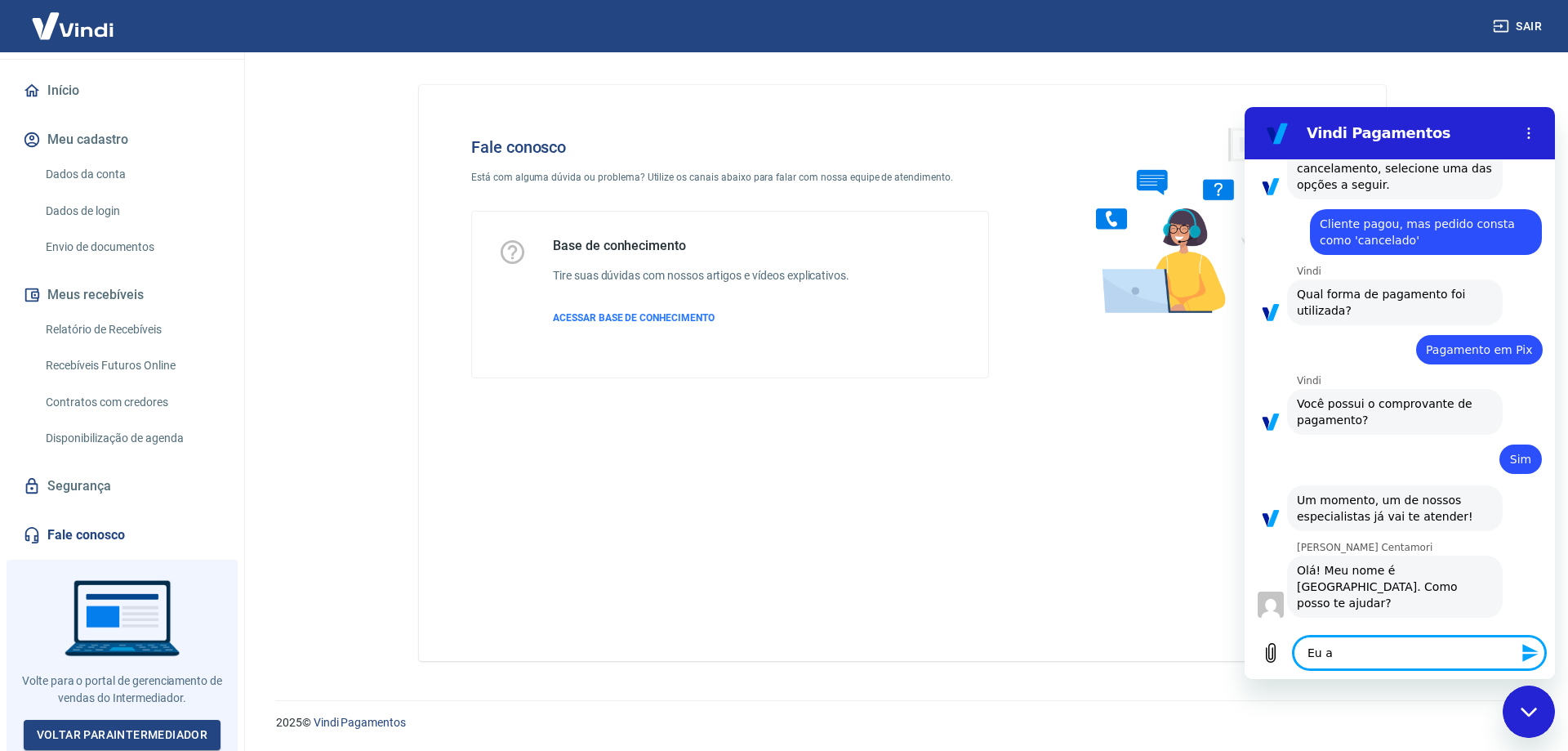
type textarea "x"
type textarea "Eu abr"
type textarea "x"
type textarea "Eu abro"
type textarea "x"
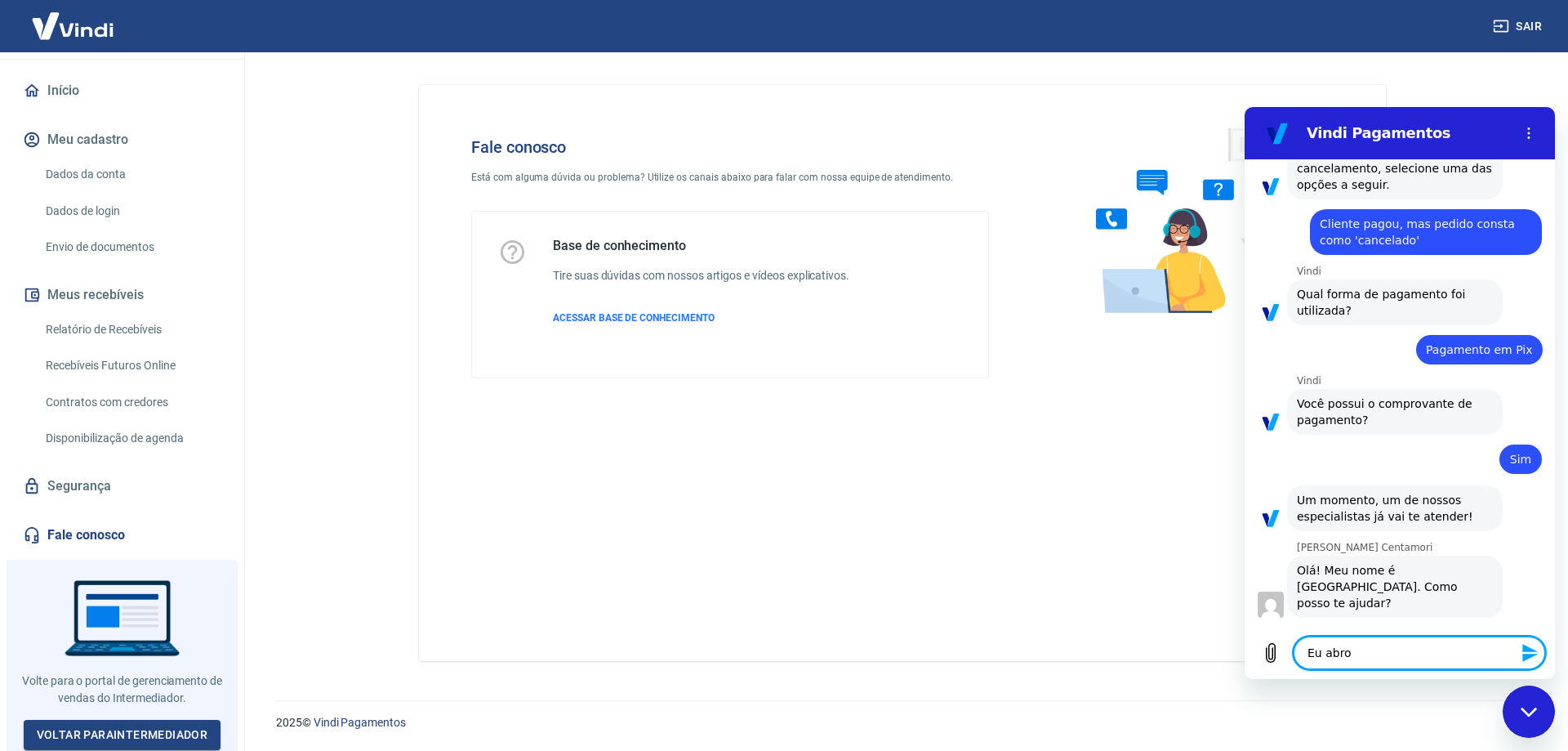
type textarea "Eu abro"
type textarea "x"
type textarea "Eu abro"
type textarea "x"
type textarea "Eu abr"
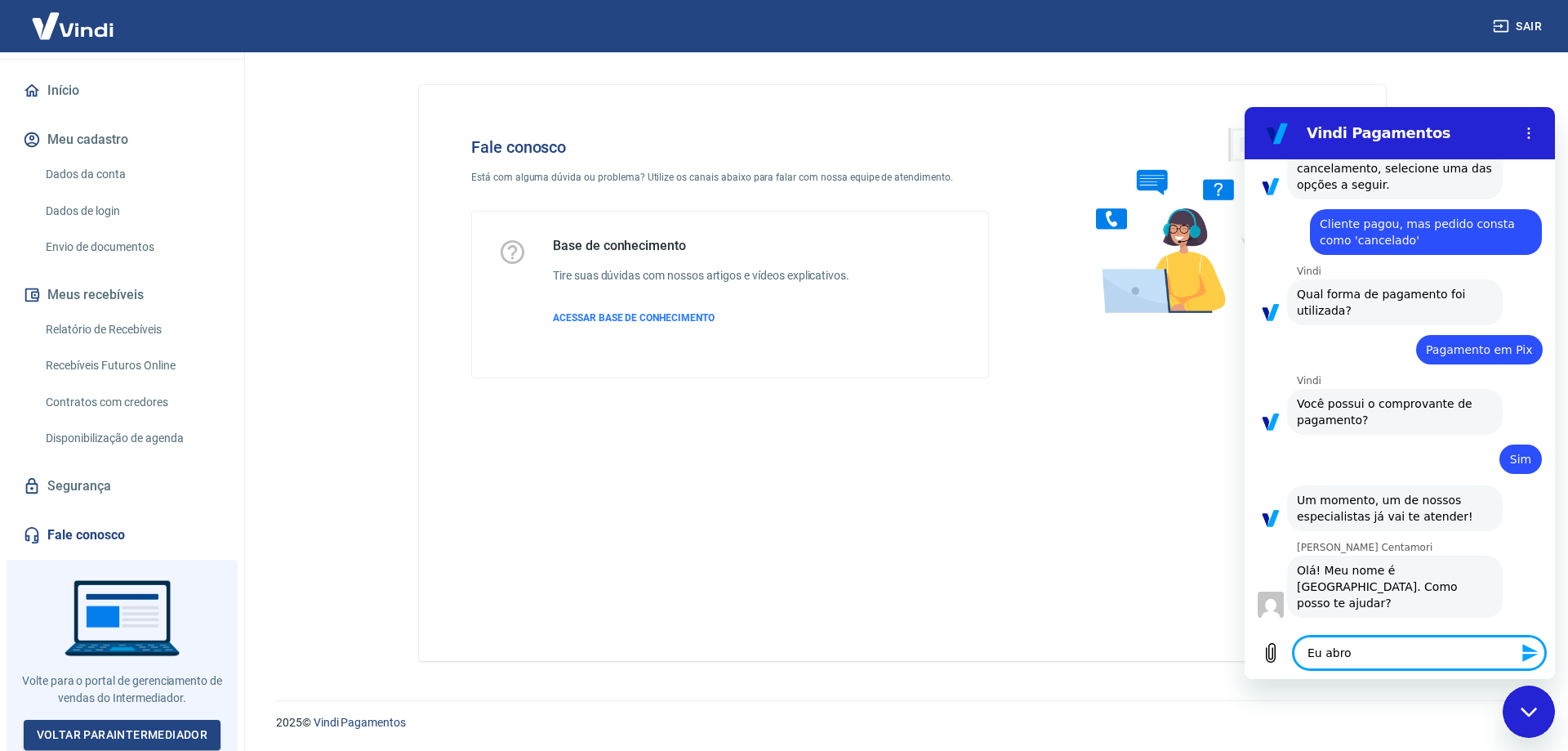
type textarea "x"
type textarea "Eu abri"
type textarea "x"
type textarea "Eu abri"
type textarea "x"
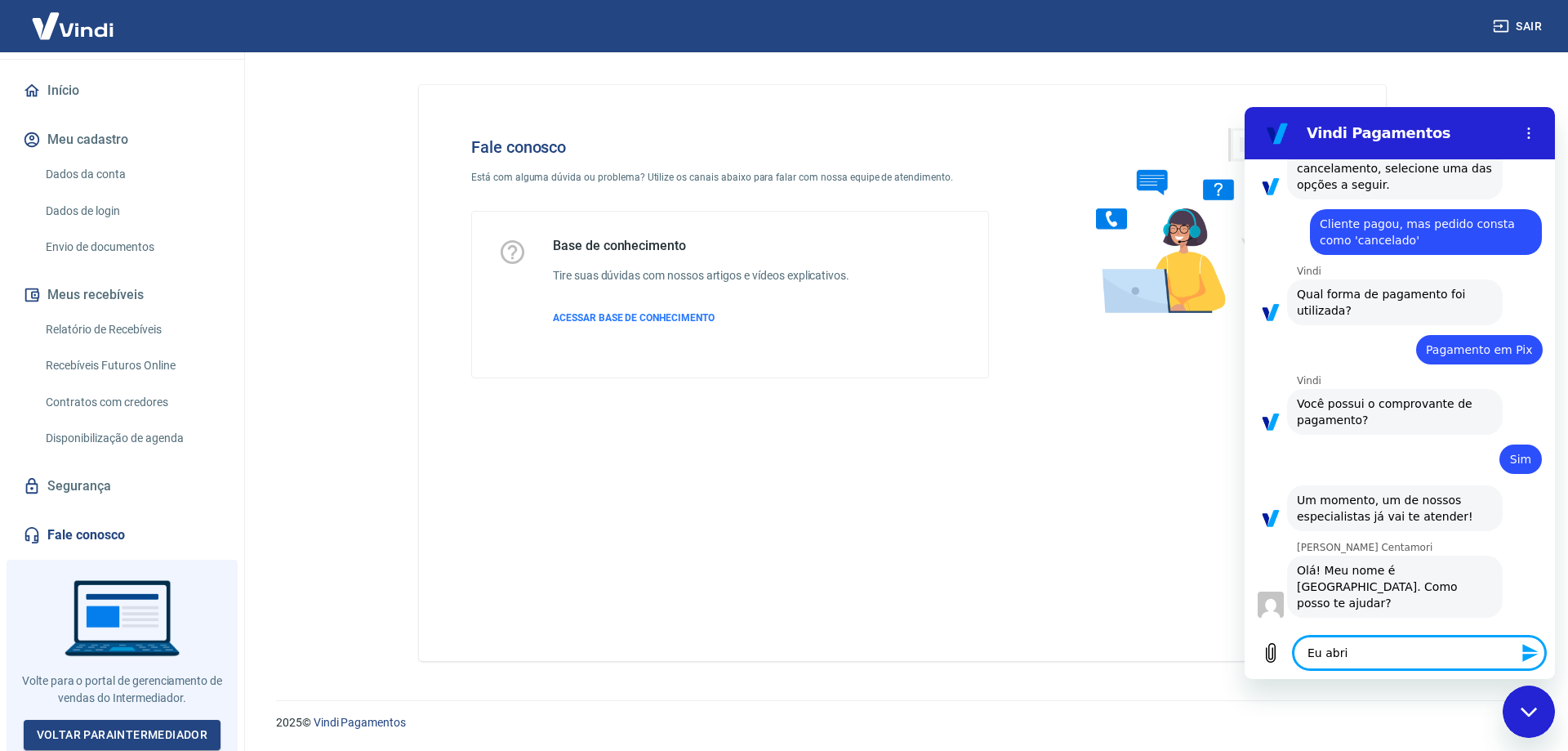
type textarea "Eu abri u"
type textarea "x"
type textarea "Eu abri um"
type textarea "x"
type textarea "Eu abri um"
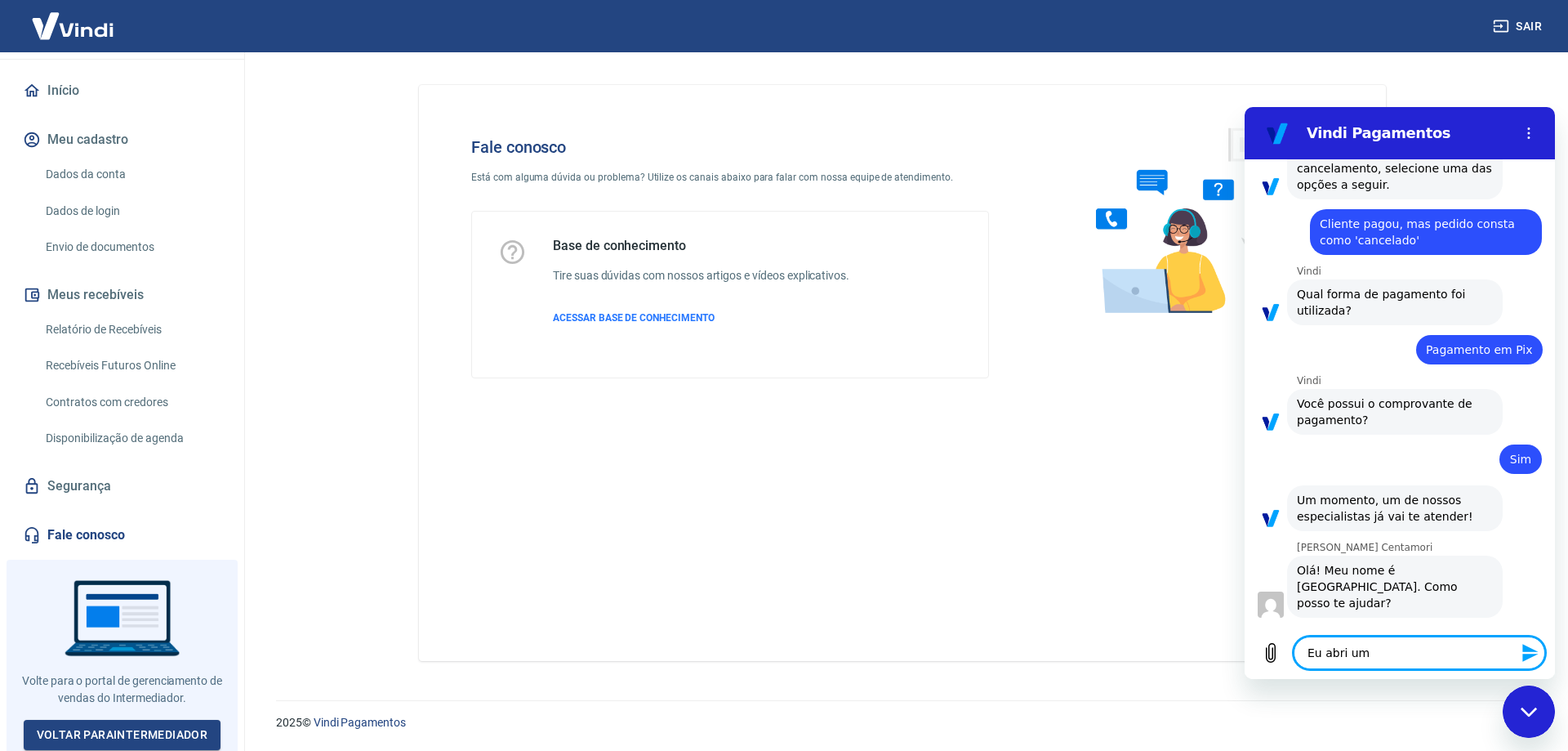
type textarea "x"
type textarea "Eu abri um a"
type textarea "x"
type textarea "Eu abri um at"
type textarea "x"
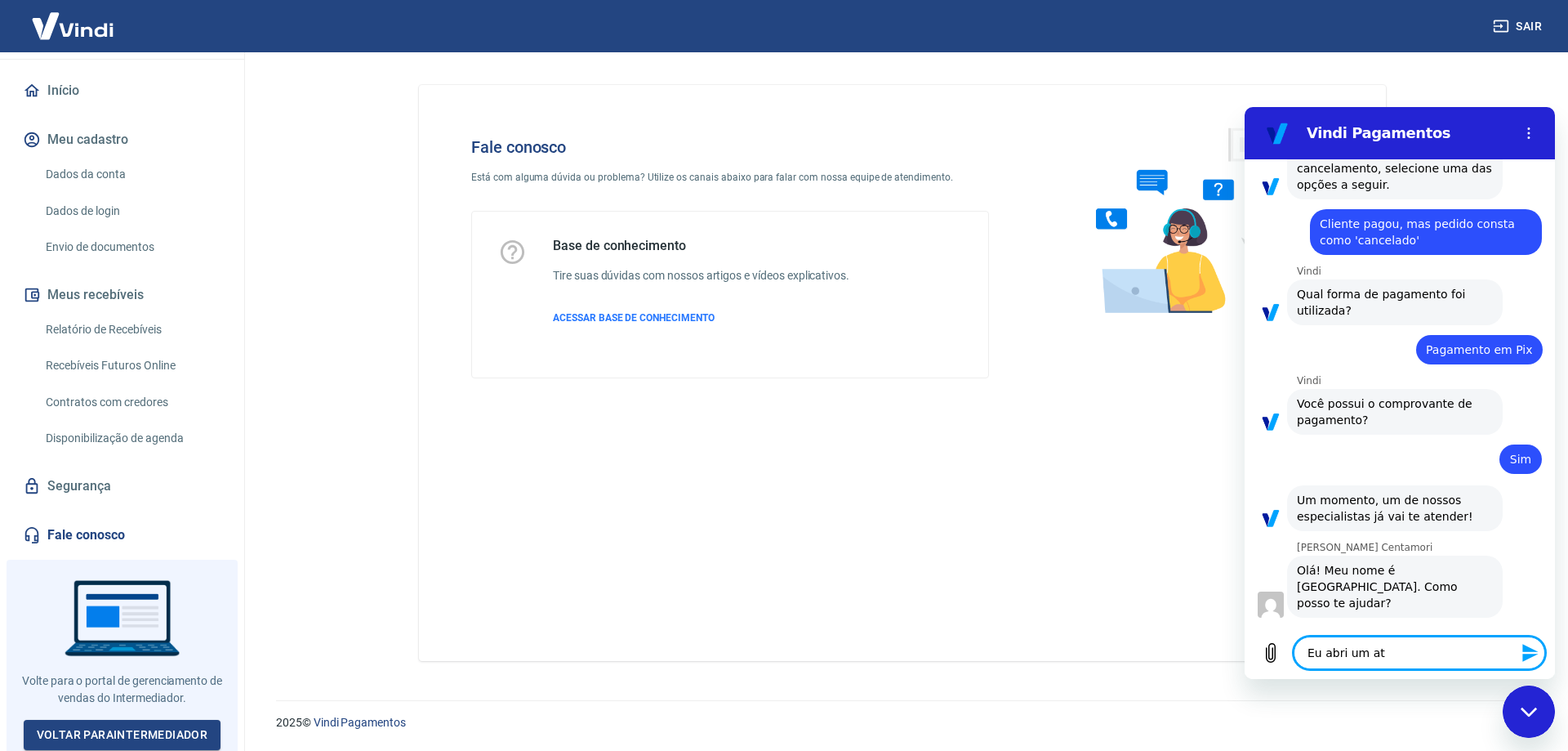
type textarea "Eu abri um ate"
type textarea "x"
type textarea "Eu abri um [GEOGRAPHIC_DATA]"
type textarea "x"
type textarea "Eu abri um ate"
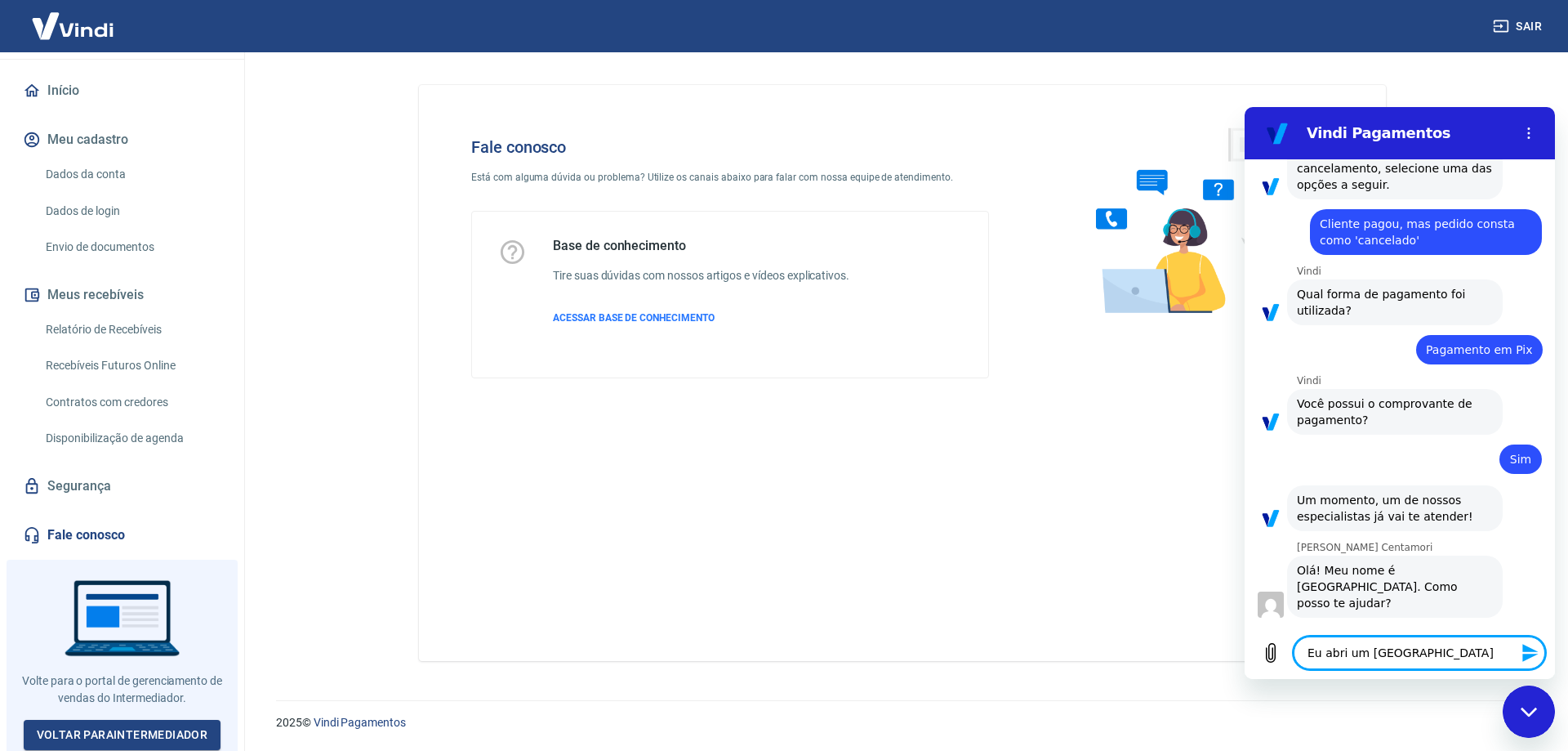
type textarea "x"
type textarea "Eu abri um at"
type textarea "x"
type textarea "Eu abri um a"
type textarea "x"
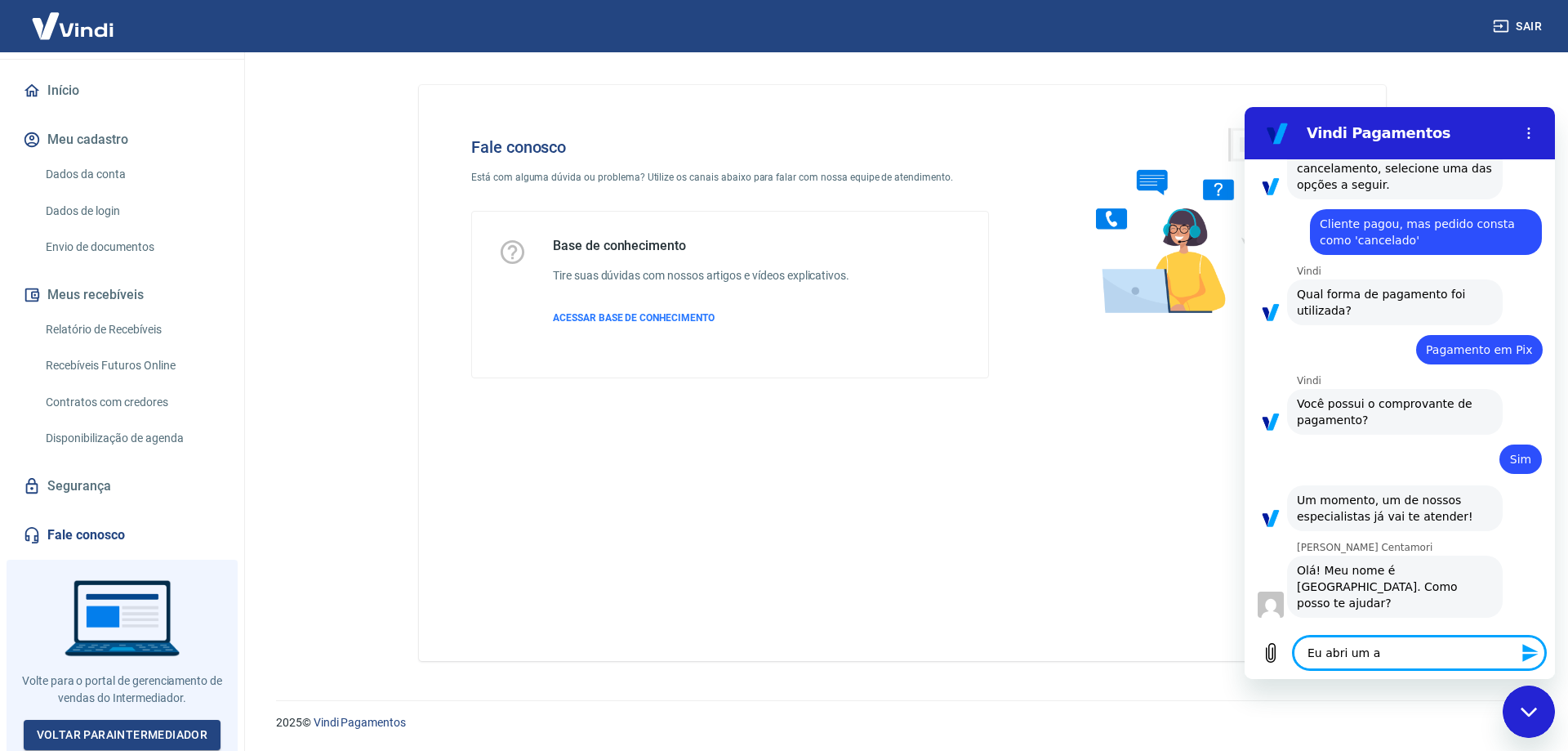
type textarea "Eu abri um"
type textarea "x"
type textarea "Eu abri um c"
type textarea "x"
type textarea "Eu abri um ch"
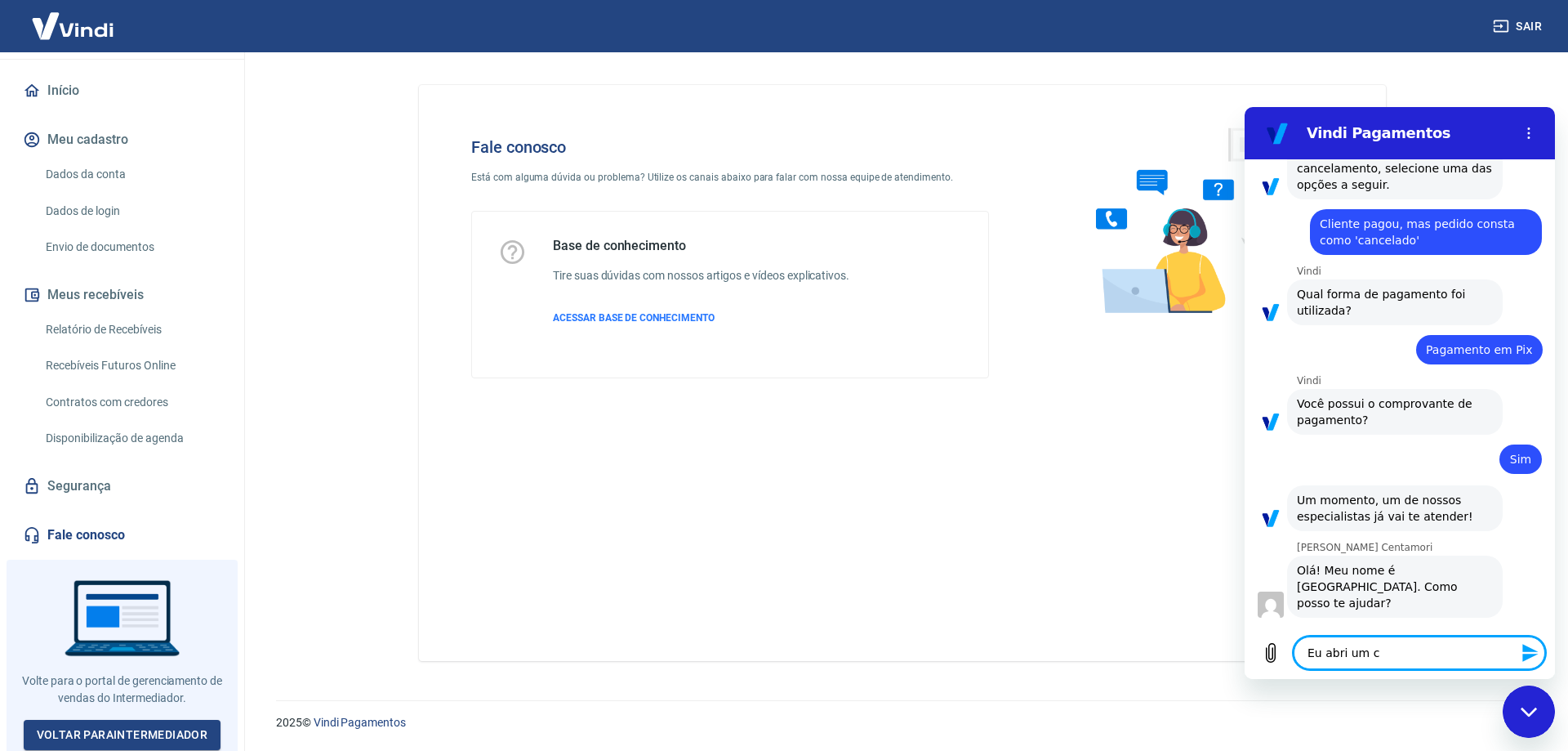
type textarea "x"
type textarea "Eu abri um cha"
type textarea "x"
type textarea "Eu abri um cham"
type textarea "x"
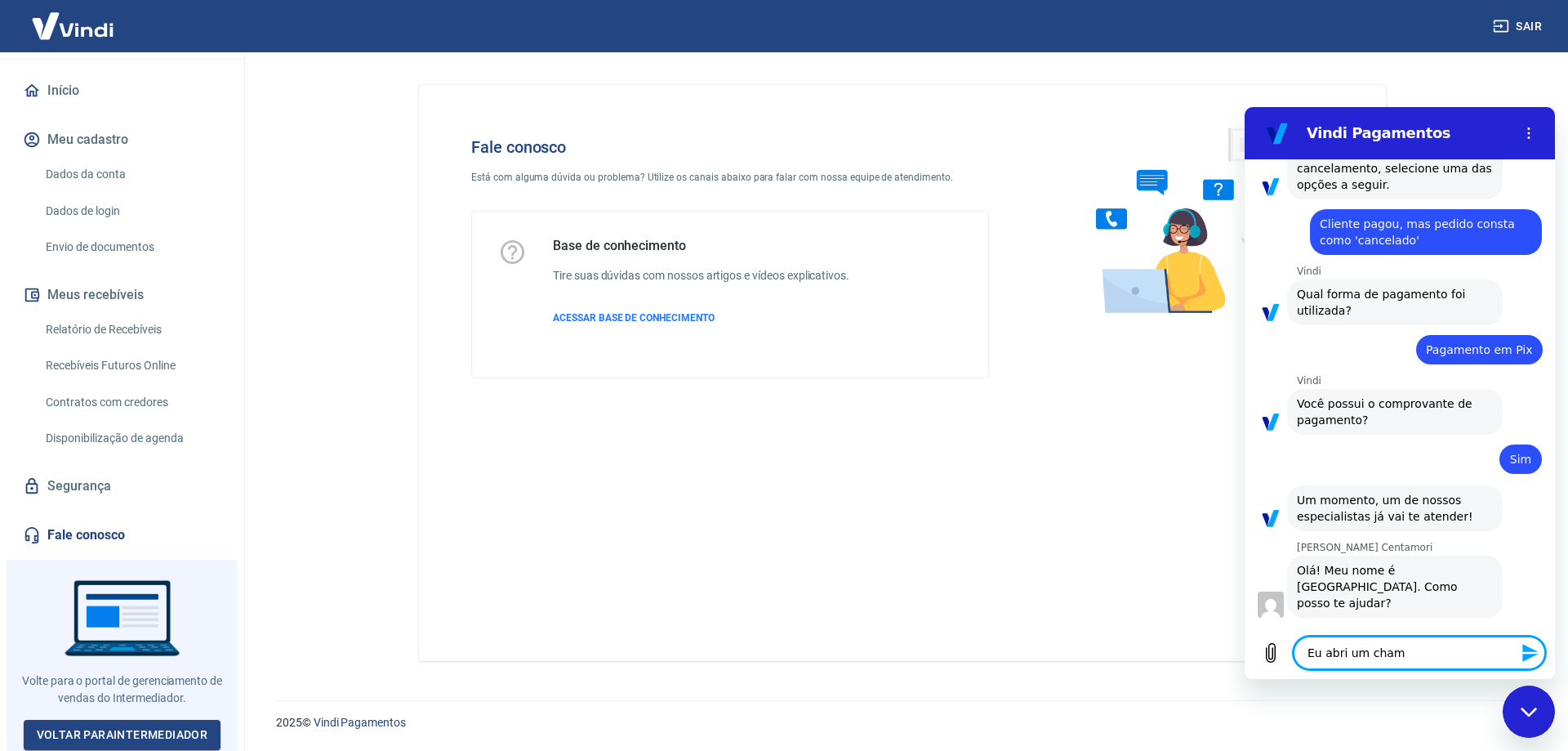
type textarea "Eu abri um chama"
type textarea "x"
type textarea "Eu abri um chamad"
type textarea "x"
type textarea "Eu abri um chamado"
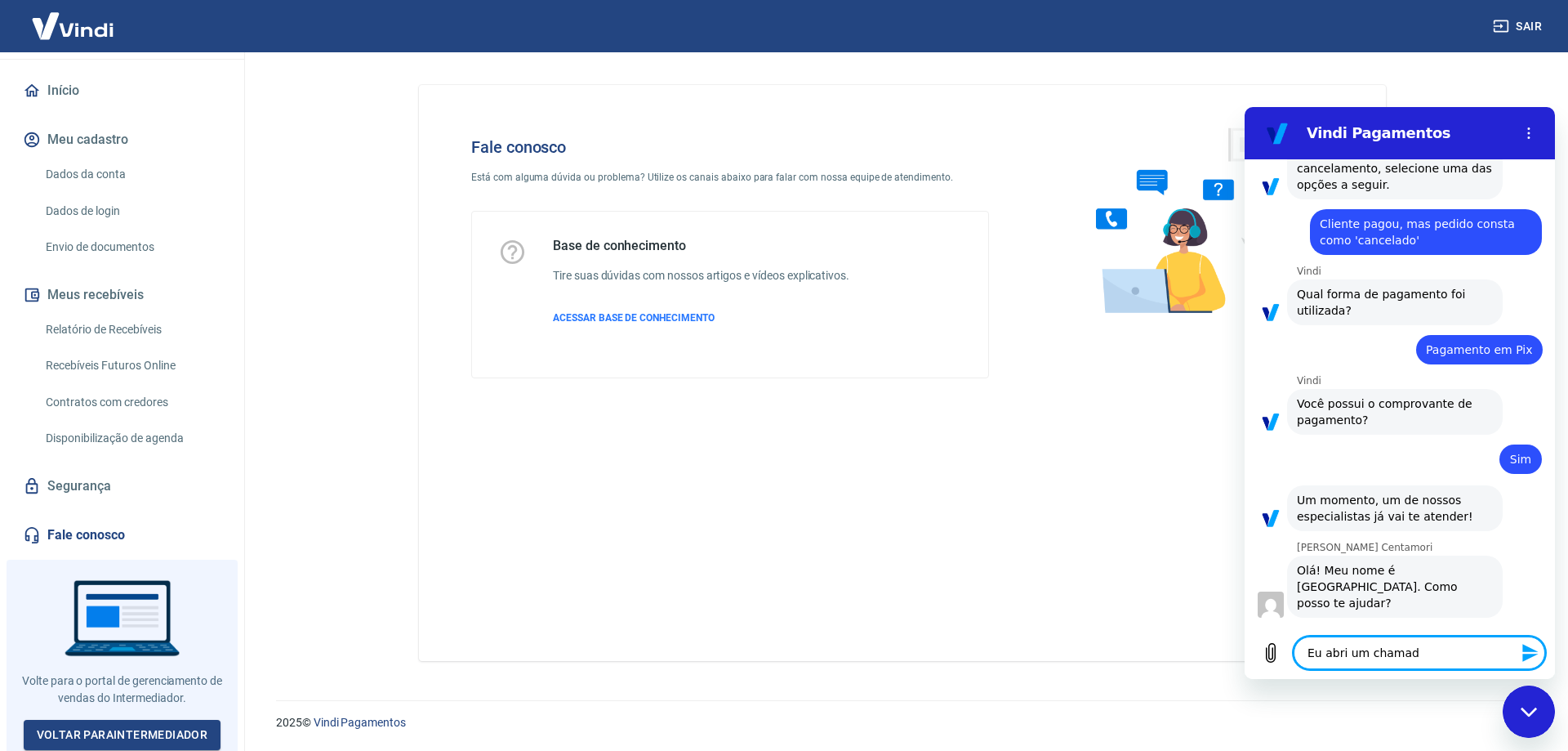
type textarea "x"
type textarea "Eu abri um chamado"
type textarea "x"
type textarea "Eu abri um chamado o"
type textarea "x"
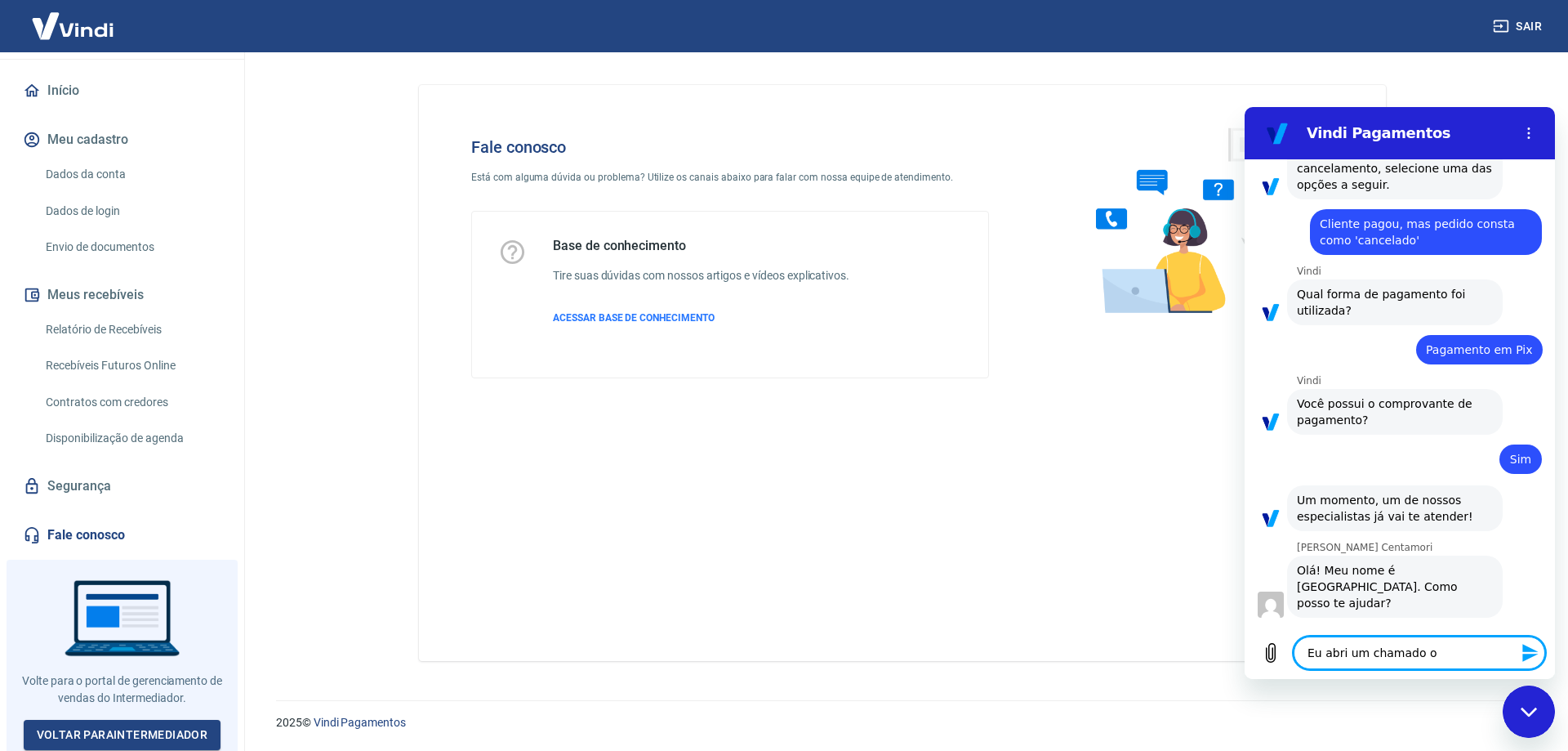
type textarea "Eu abri um chamado on"
type textarea "x"
type textarea "Eu abri um chamado ont"
type textarea "x"
type textarea "Eu abri um chamado onte"
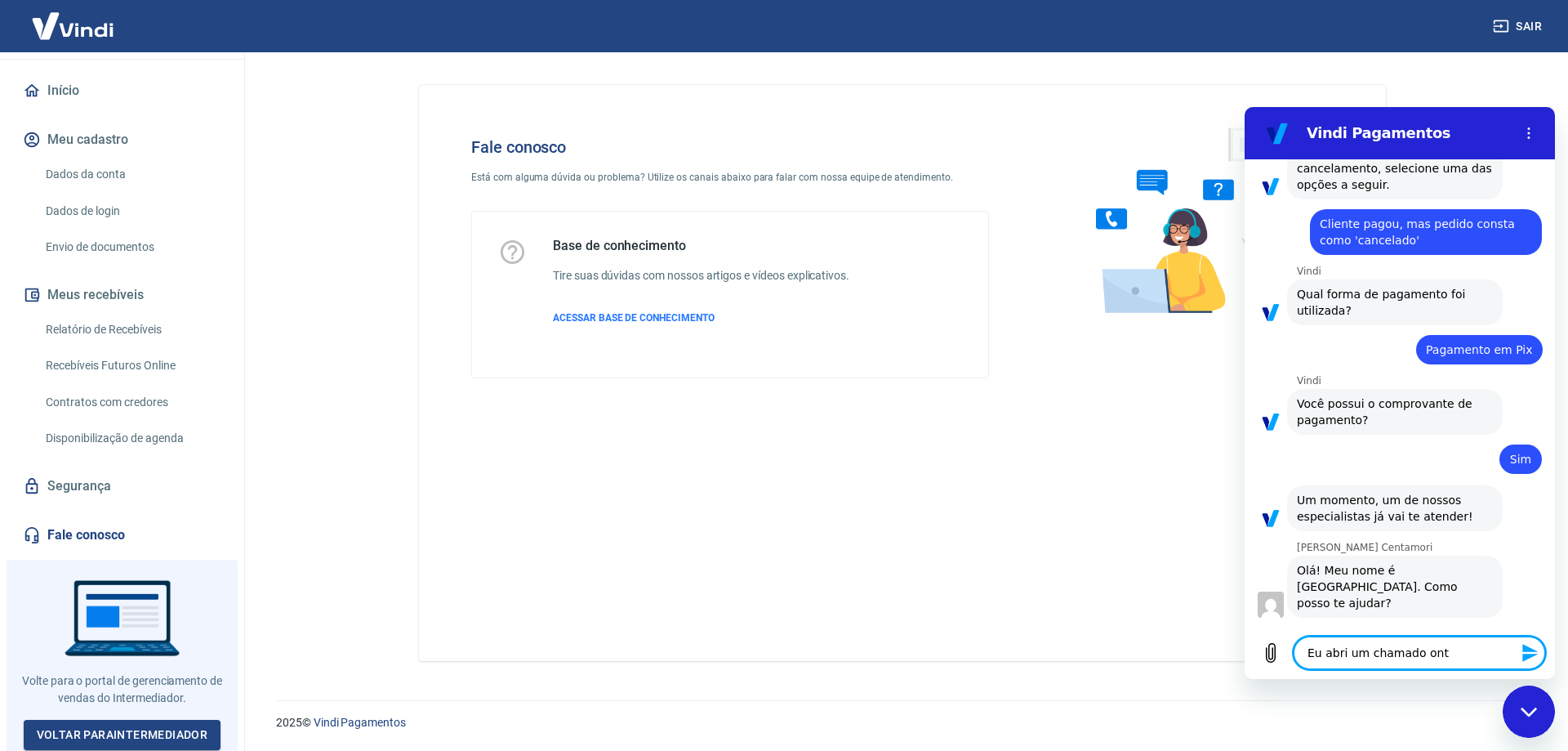
type textarea "x"
type textarea "Eu abri um chamado ontem"
type textarea "x"
type textarea "Eu abri um chamado ontem,"
type textarea "x"
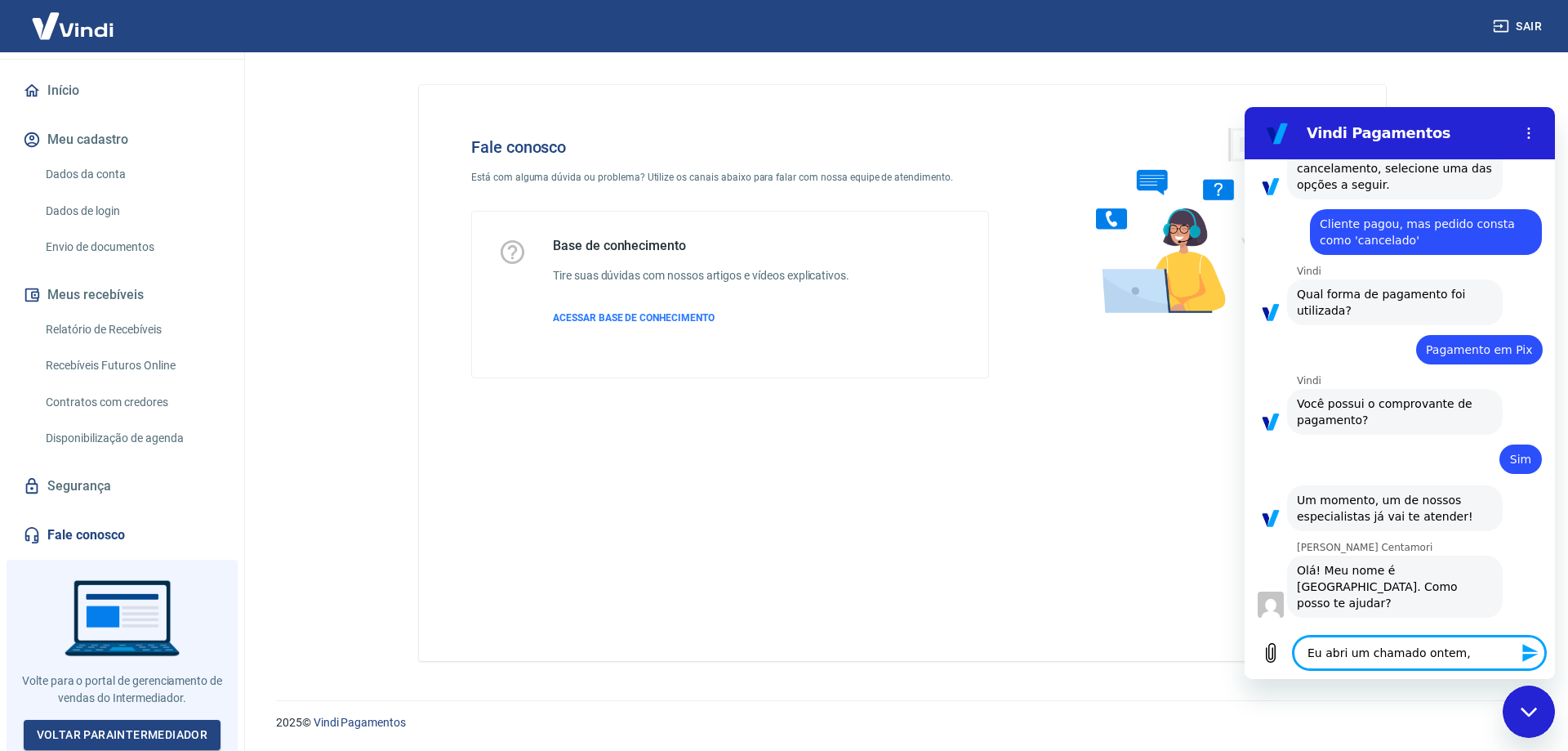
type textarea "Eu abri um chamado ontem,"
type textarea "x"
paste textarea "o protocolo do chamado é o [PHONE_NUMBER]"
type textarea "Eu abri um chamado ontem, o protocolo do chamado é o [PHONE_NUMBER]"
type textarea "x"
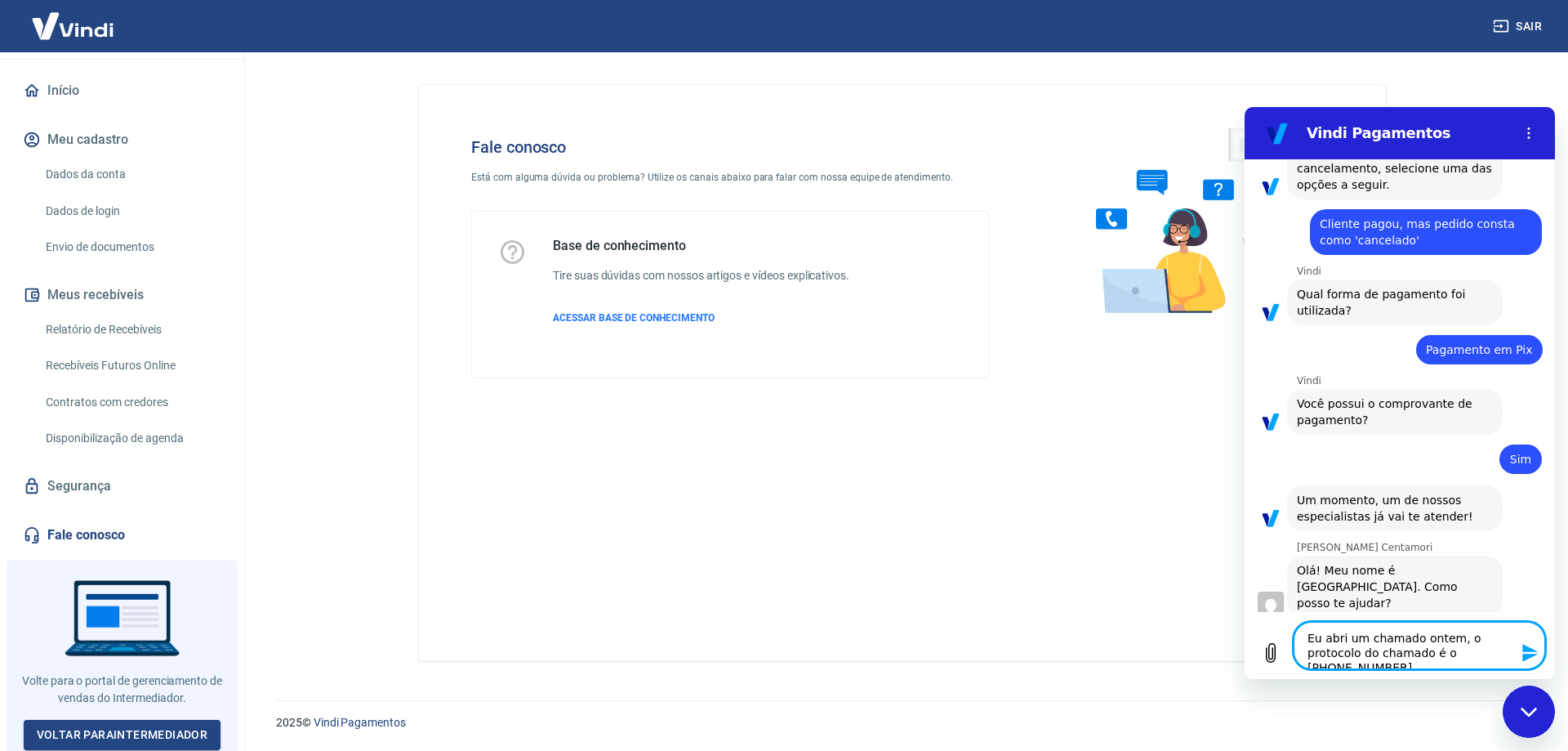
type textarea "Eu abri um chamado ontem, o protocolo do chamado é o1695733"
type textarea "x"
type textarea "Eu abri um chamado ontem, o protocolo do chamado é [PHONE_NUMBER]"
type textarea "x"
type textarea "Eu abri um chamado ontem, o protocolo do chamado é[PHONE_NUMBER]"
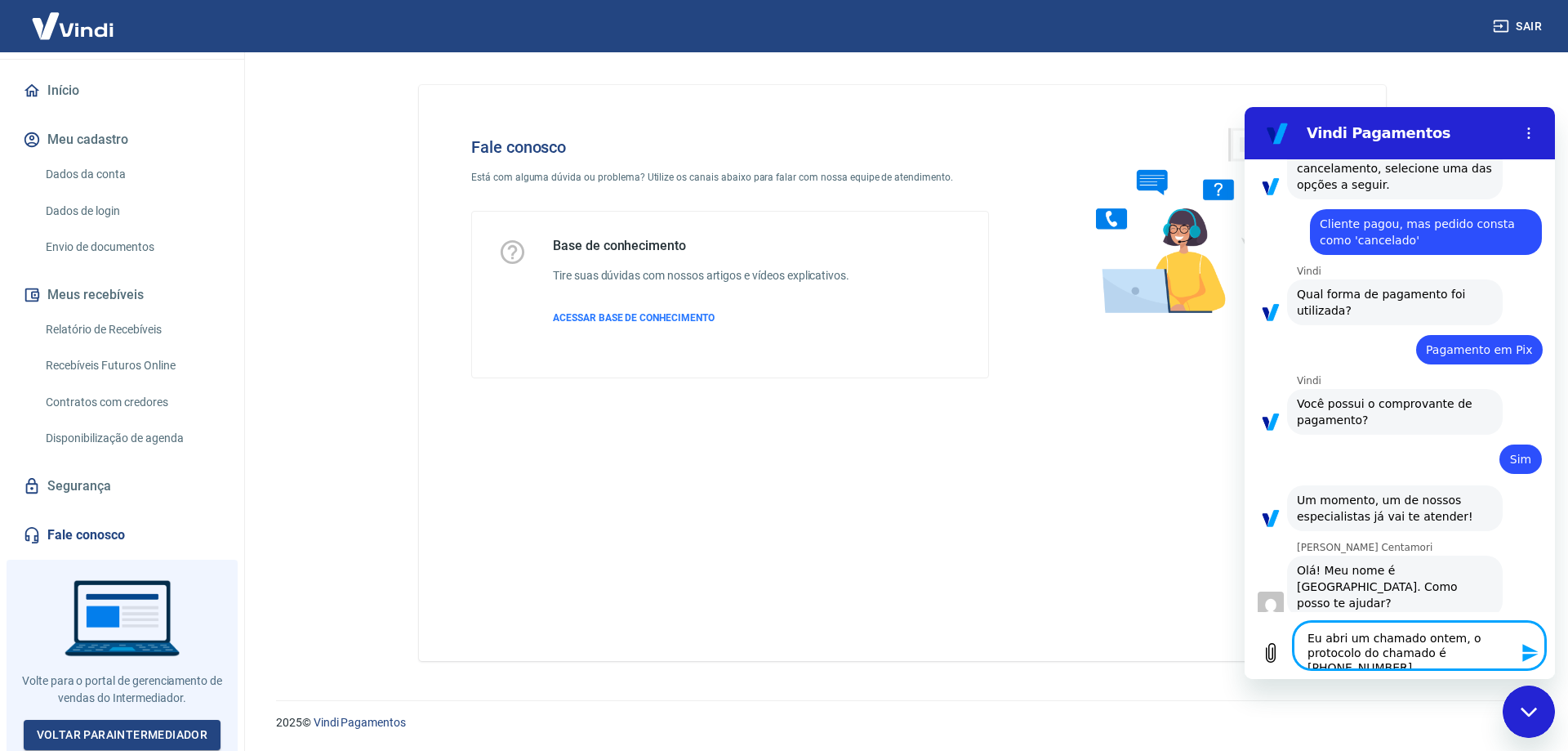
type textarea "x"
type textarea "Eu abri um chamado ontem, o protocolo do chamado [PHONE_NUMBER]"
type textarea "x"
type textarea "Eu abri um chamado ontem, o protocolo do chamado1695733"
type textarea "x"
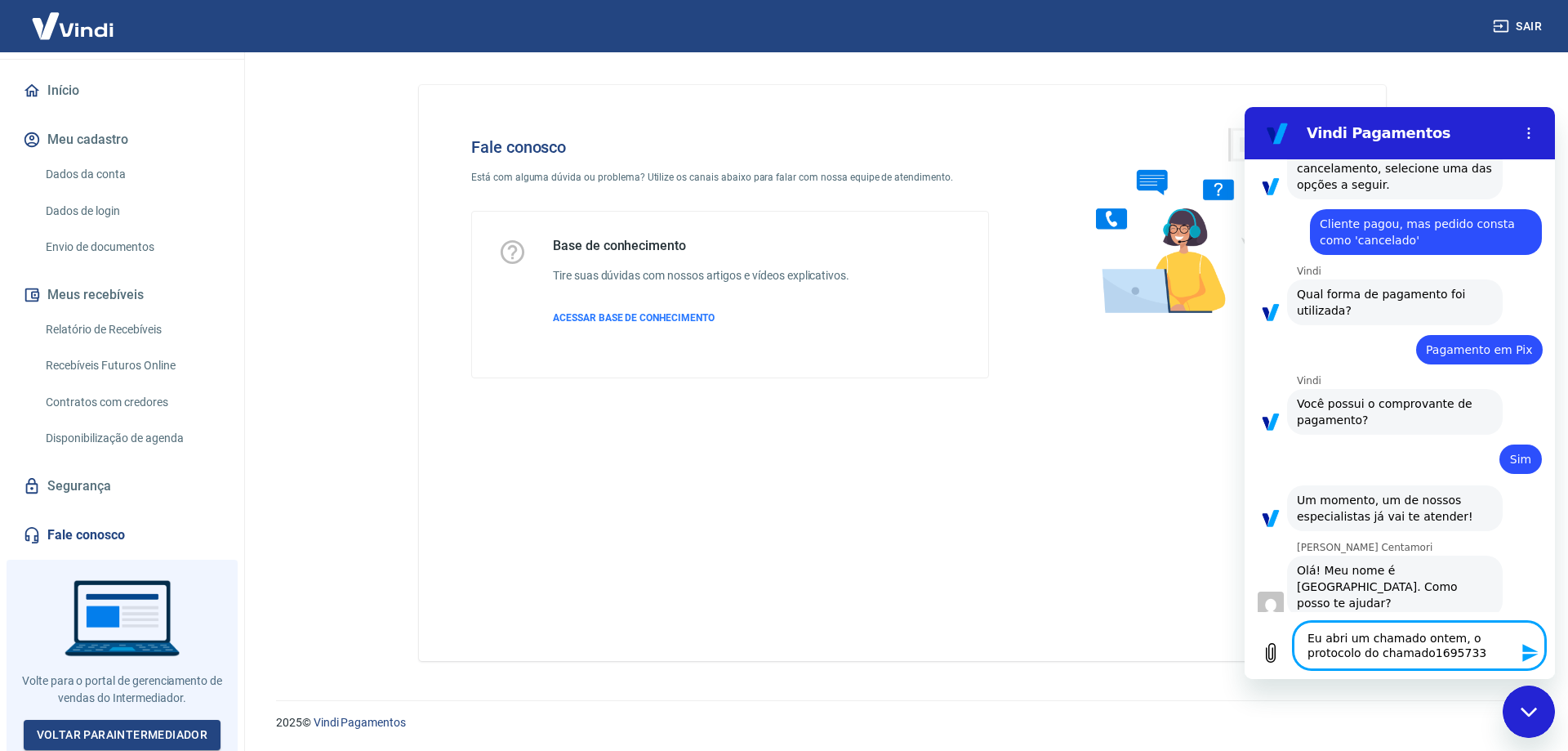
type textarea "Eu abri um chamado ontem, o protocolo do chamad1695733"
type textarea "x"
type textarea "Eu abri um chamado ontem, o protocolo do chama1695733"
type textarea "x"
type textarea "Eu abri um chamado ontem, o protocolo do cham1695733"
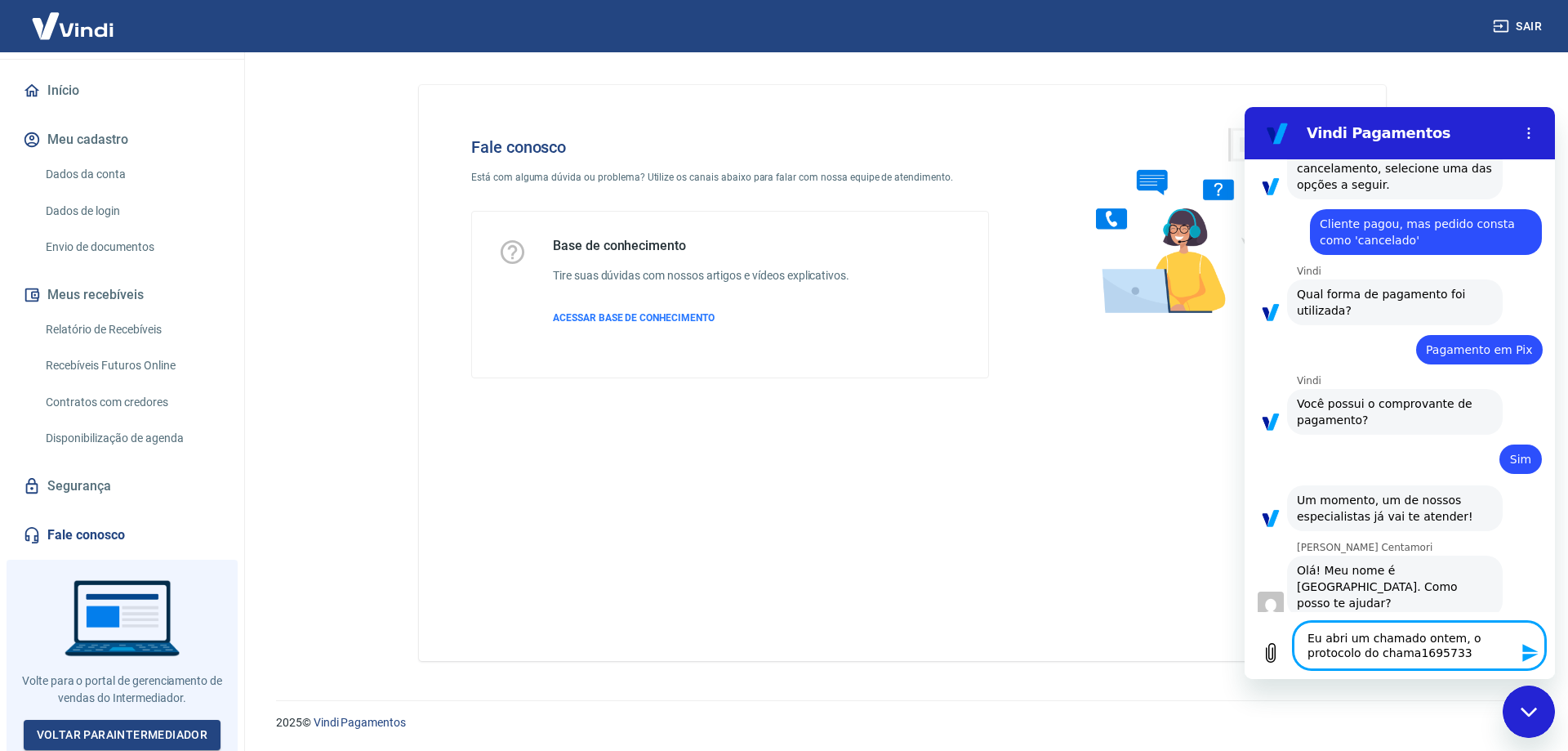
type textarea "x"
type textarea "Eu abri um chamado ontem, o protocolo do cha1695733"
type textarea "x"
type textarea "Eu abri um chamado ontem, o protocolo do ch1695733"
type textarea "x"
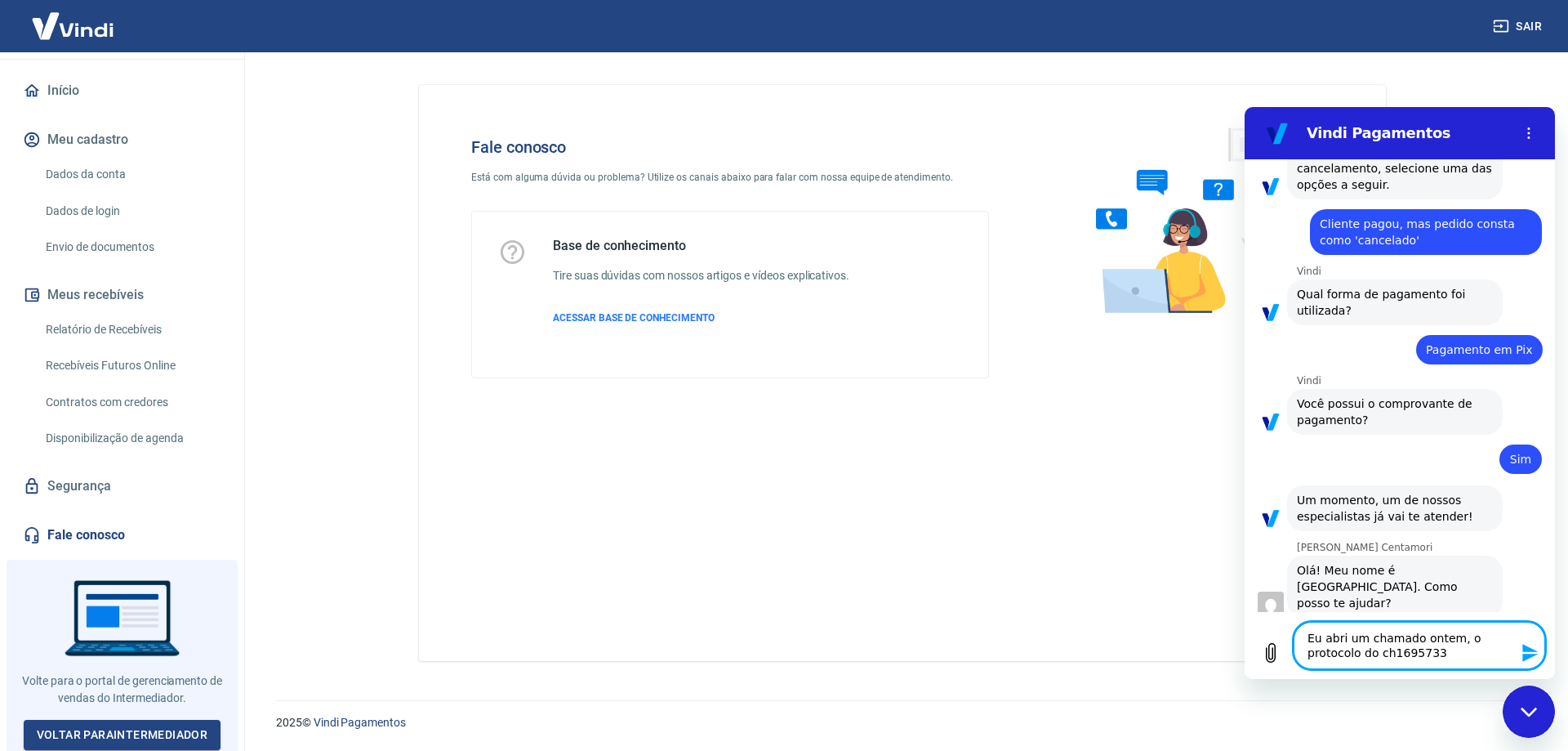
type textarea "Eu abri um chamado ontem, o protocolo do c1695733"
type textarea "x"
type textarea "Eu abri um chamado ontem, o protocolo do 1695733"
type textarea "x"
type textarea "Eu abri um chamado ontem, o protocolo do1695733"
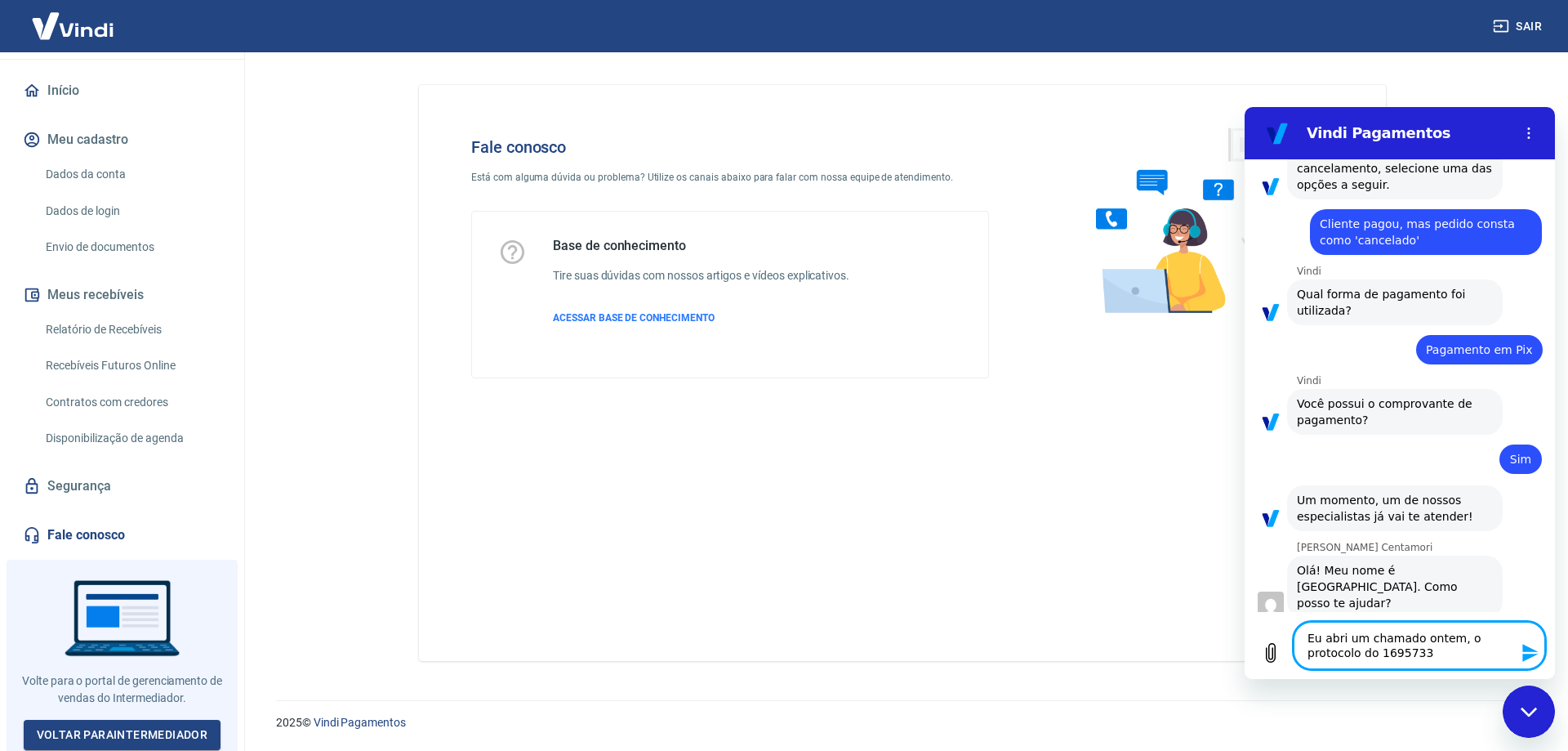
type textarea "x"
type textarea "Eu abri um chamado ontem, o protocolo d1695733"
type textarea "x"
type textarea "Eu abri um chamado ontem, o protocolo 1695733"
type textarea "x"
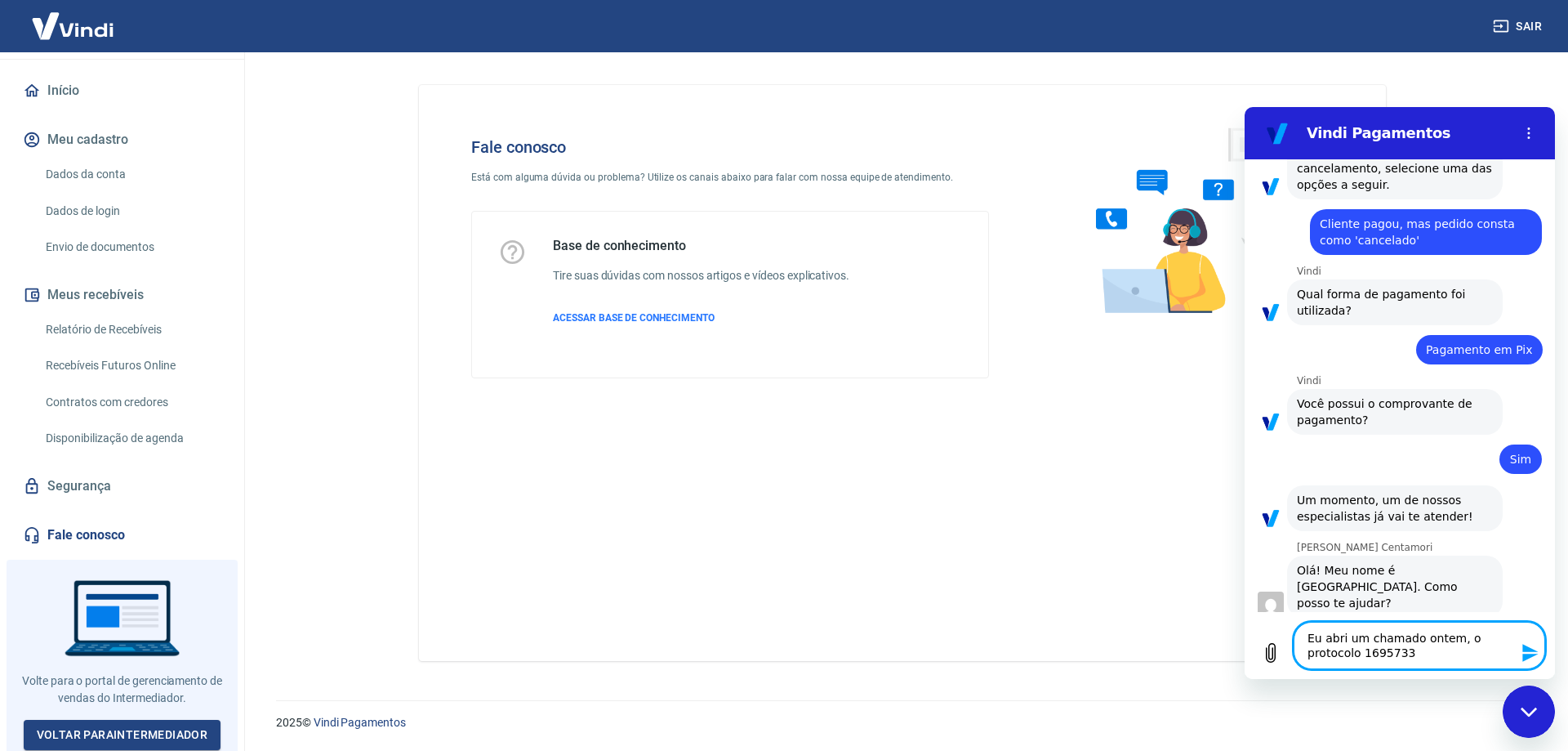
type textarea "Eu abri um chamado ontem, o protocolo1695733"
type textarea "x"
type textarea "Eu abri um chamado ontem, o protoco1695733"
type textarea "x"
type textarea "Eu abri um chamado ontem, o protoc1695733"
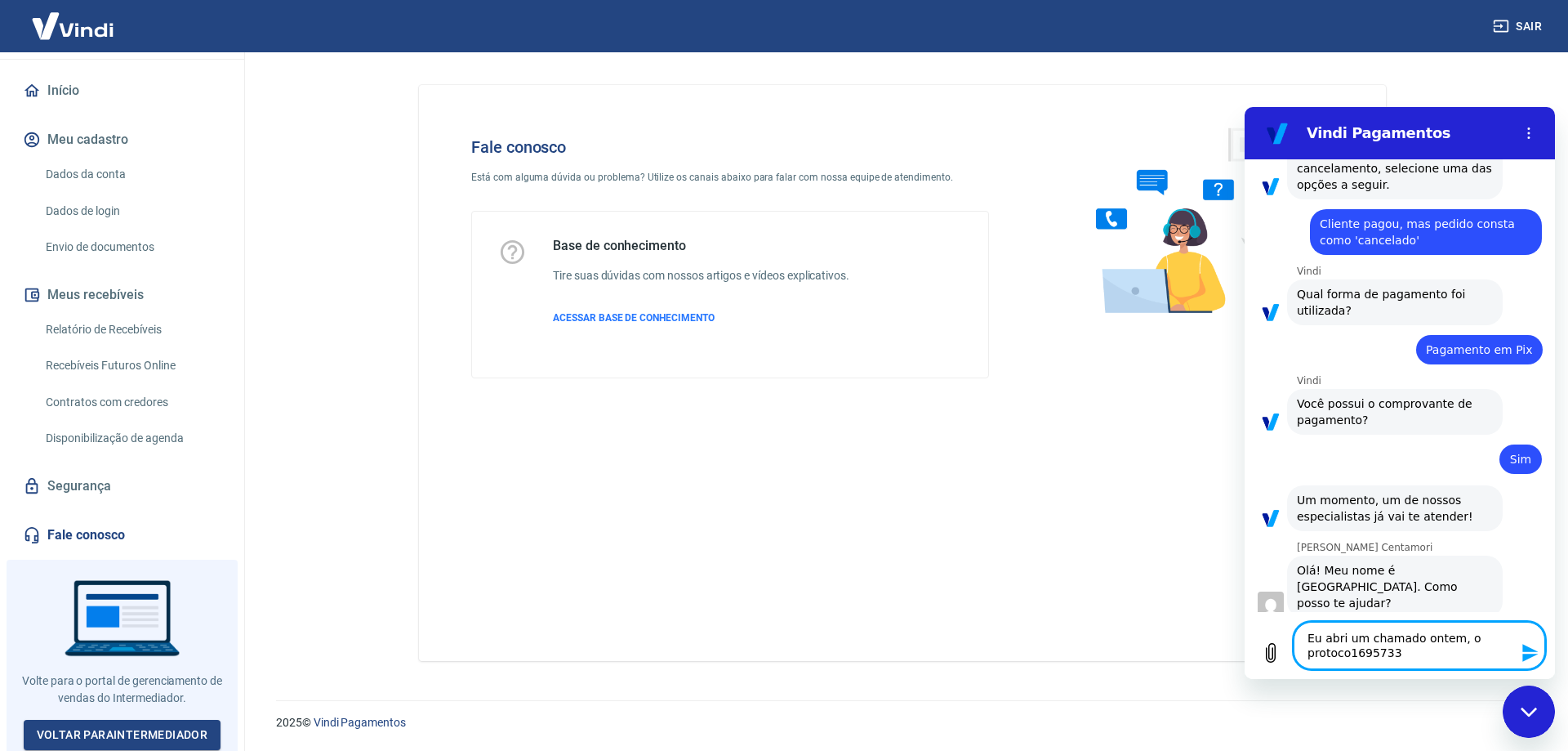
type textarea "x"
type textarea "Eu abri um chamado ontem, o proto1695733"
type textarea "x"
type textarea "Eu abri um chamado ontem, o prot1695733"
type textarea "x"
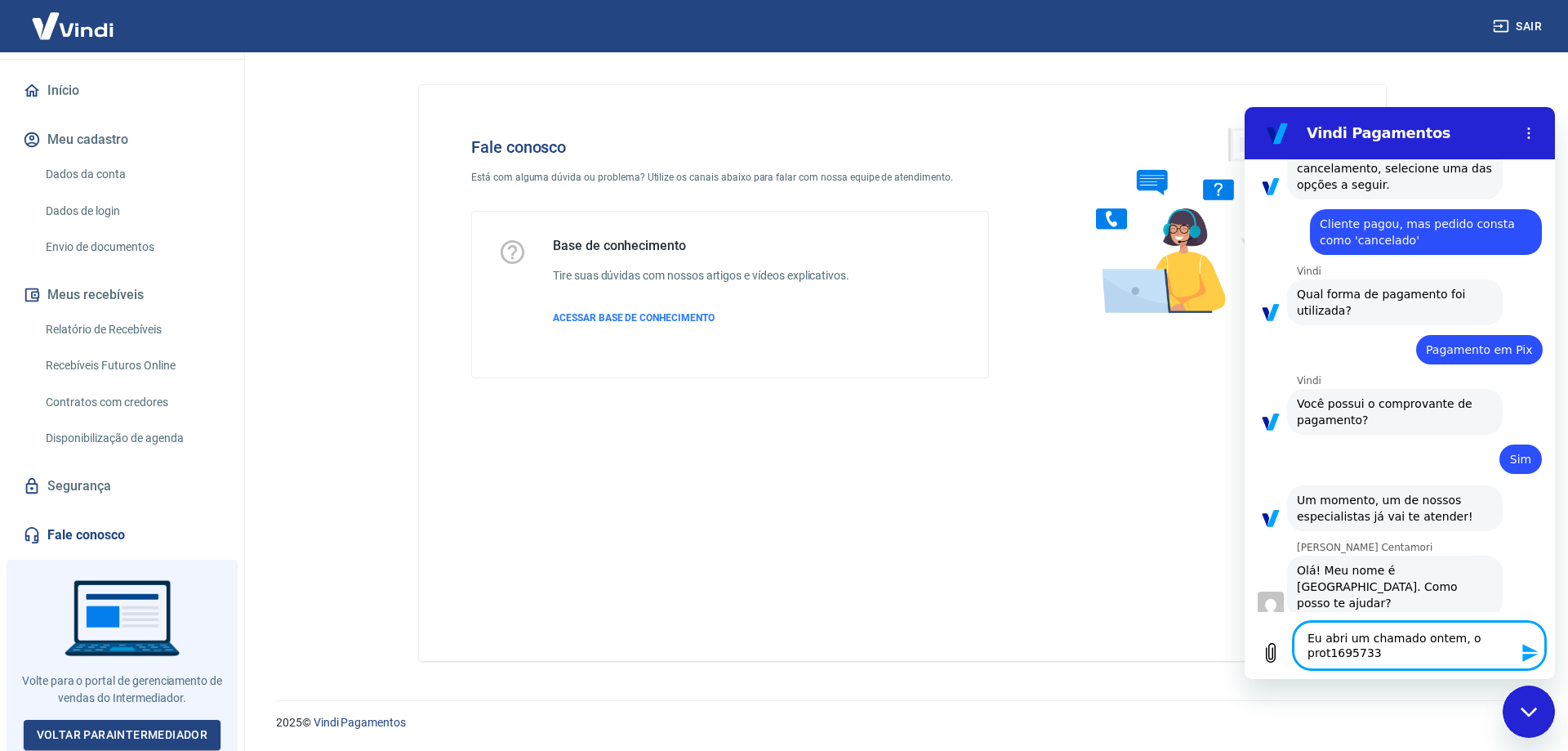
type textarea "Eu abri um chamado ontem, o pro1695733"
type textarea "x"
type textarea "Eu abri um chamado ontem, o pr1695733"
type textarea "x"
type textarea "Eu abri um chamado ontem, o p1695733"
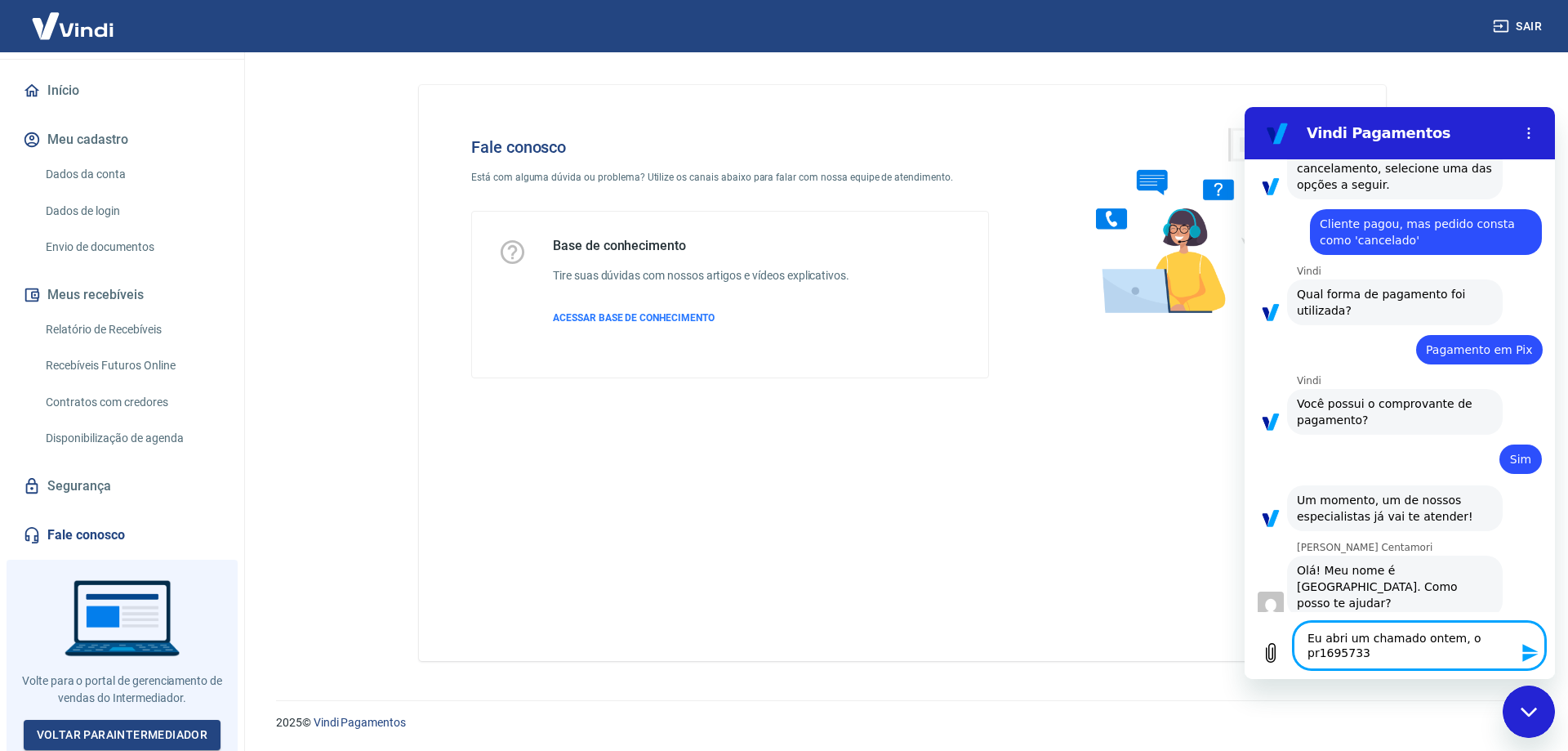
type textarea "x"
type textarea "Eu abri um chamado ontem, o [PHONE_NUMBER]"
type textarea "x"
type textarea "Eu abri um chamado ontem, o1695733"
type textarea "x"
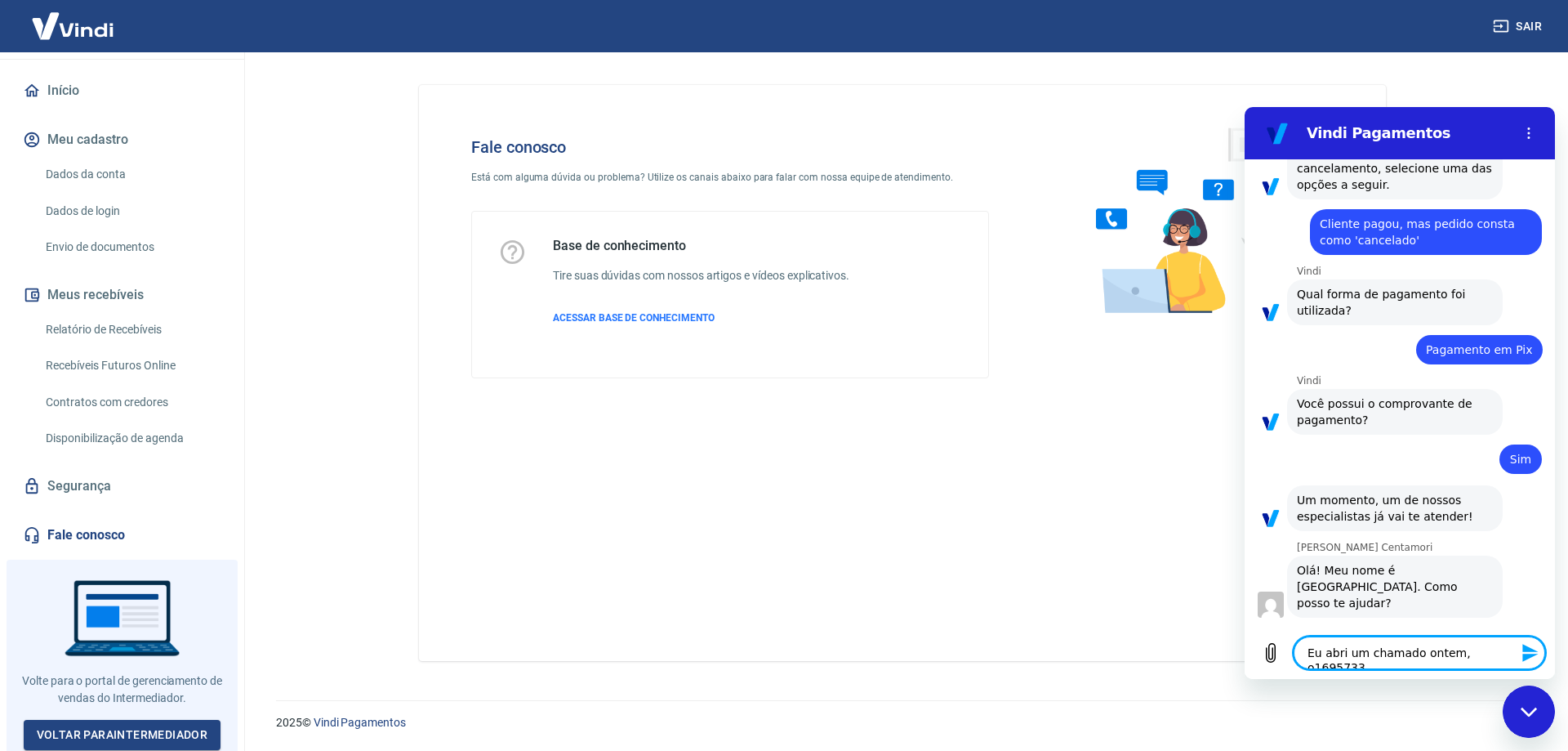
type textarea "Eu abri um chamado ontem, [PHONE_NUMBER]"
type textarea "x"
type textarea "Eu abri um chamado ontem,[PHONE_NUMBER]"
type textarea "x"
type textarea "Eu abri um chamado ontem, [PHONE_NUMBER]"
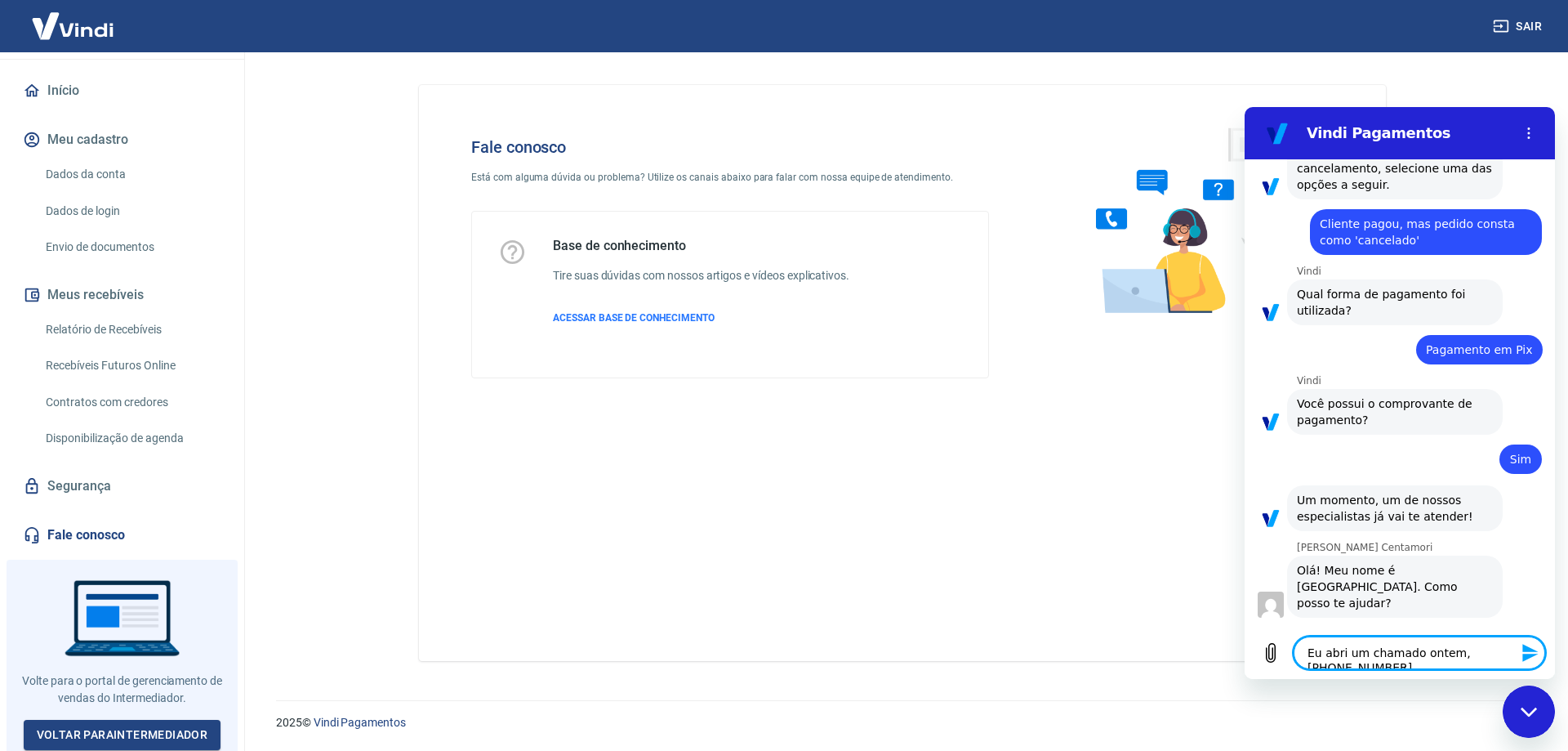
type textarea "x"
type textarea "Eu abri um chamado ontem, ([PHONE_NUMBER]"
type textarea "x"
type textarea "Eu abri um chamado ontem, (p1695733"
type textarea "x"
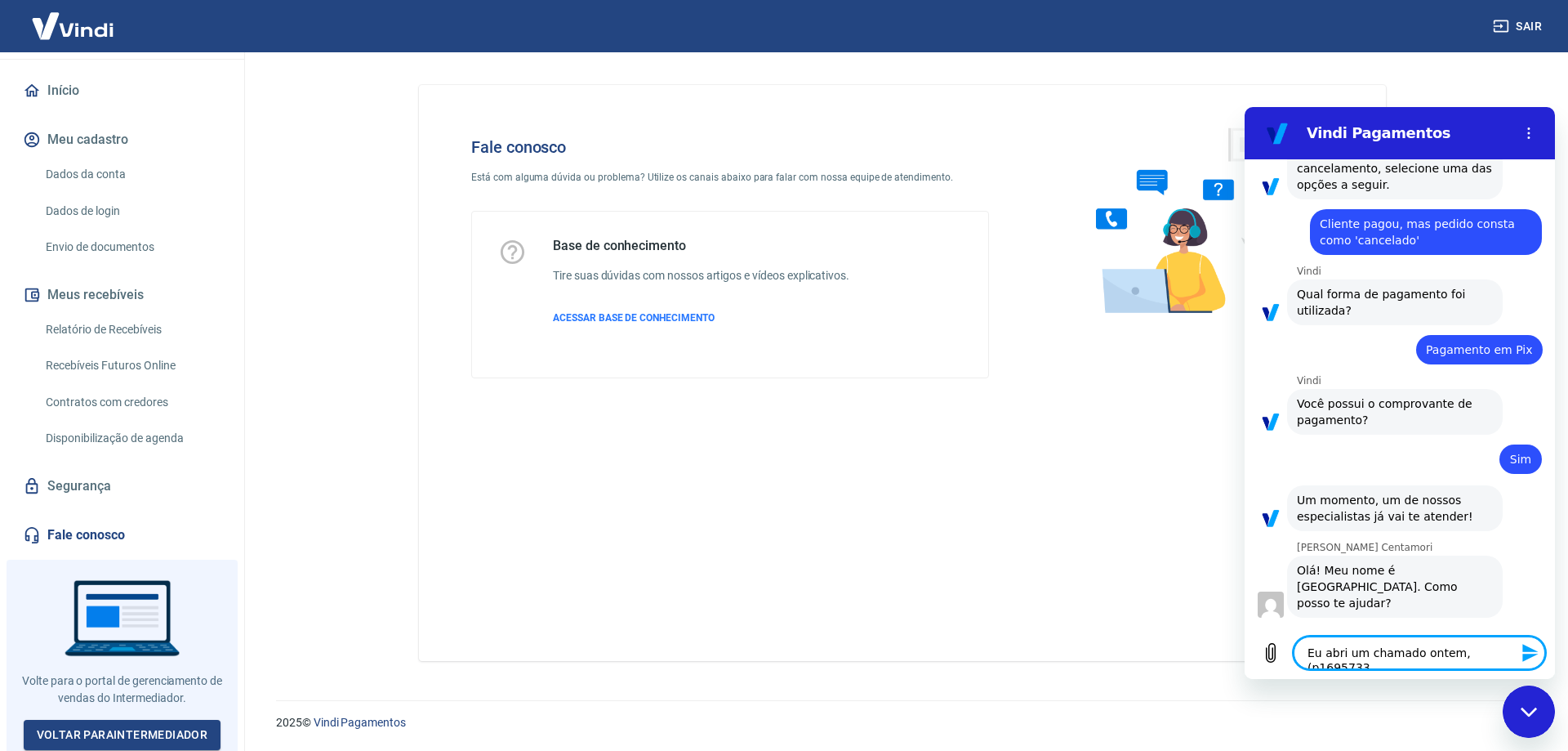
type textarea "Eu abri um chamado ontem, (pr1695733"
type textarea "x"
type textarea "Eu abri um chamado ontem, (pro1695733"
type textarea "x"
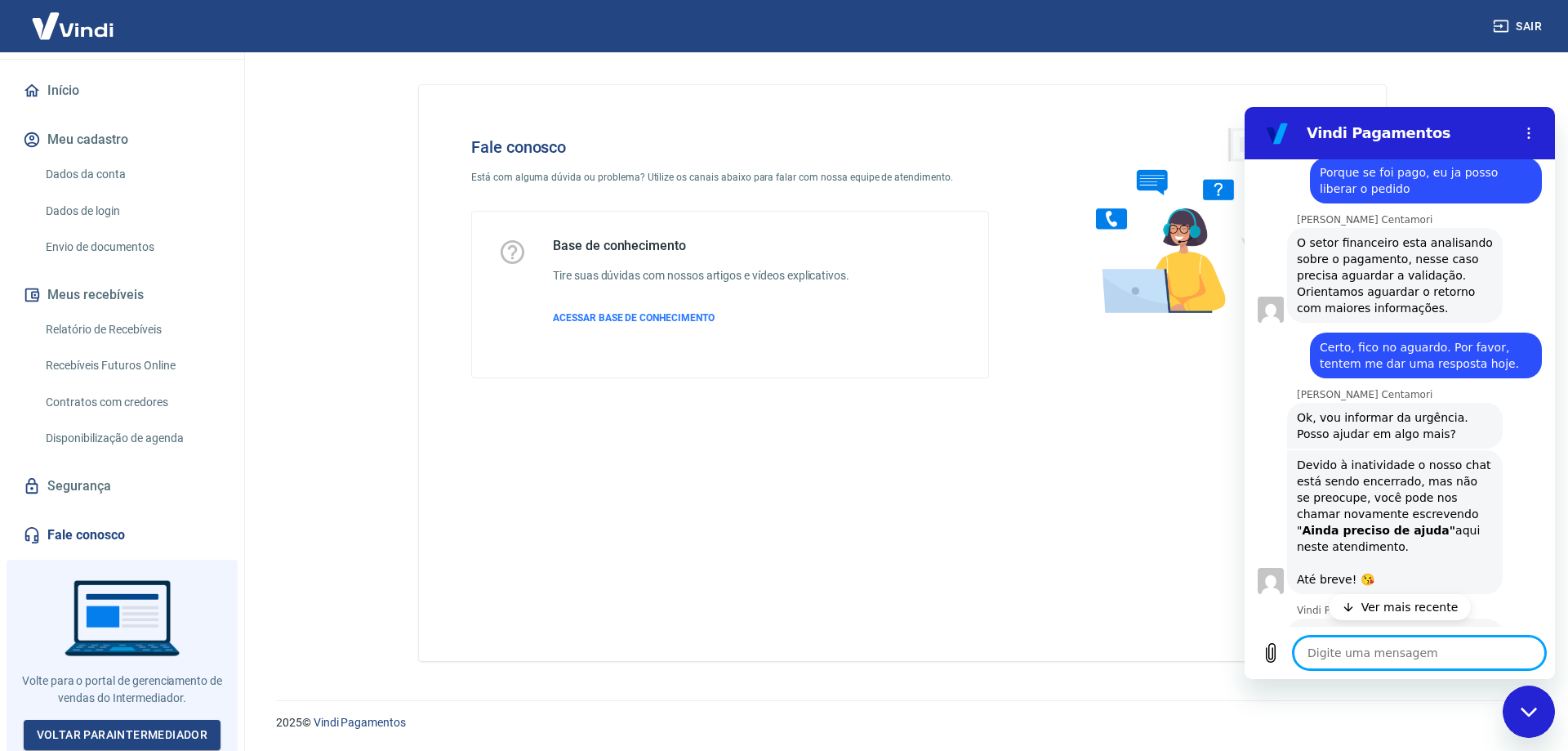
scroll to position [2295, 0]
